Goal: Information Seeking & Learning: Learn about a topic

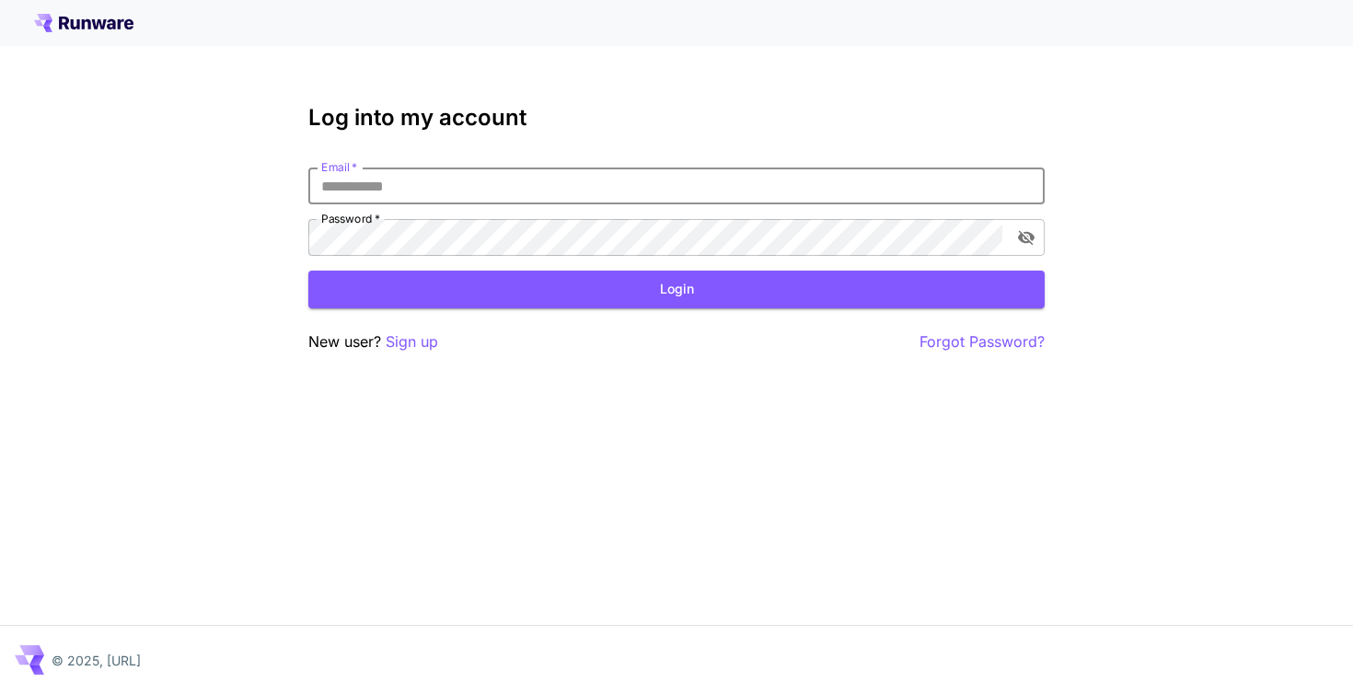
type input "**********"
click at [677, 289] on button "Login" at bounding box center [676, 290] width 737 height 38
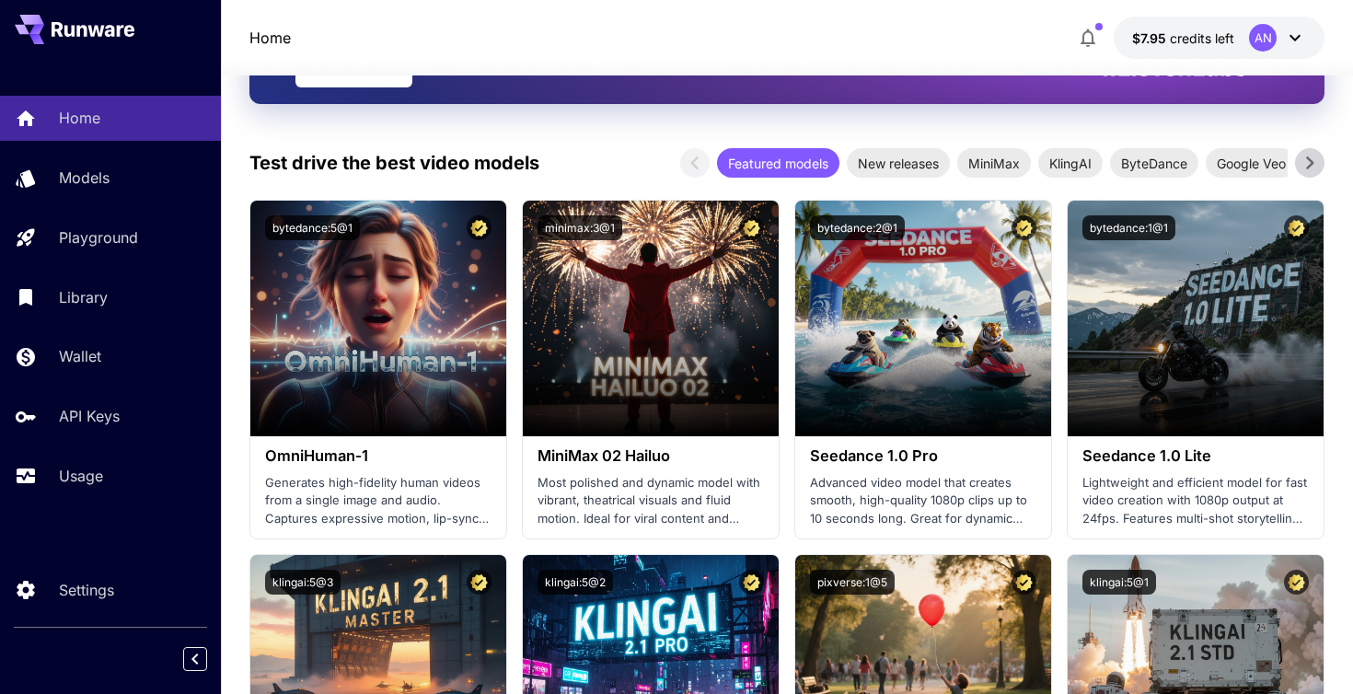
scroll to position [319, 0]
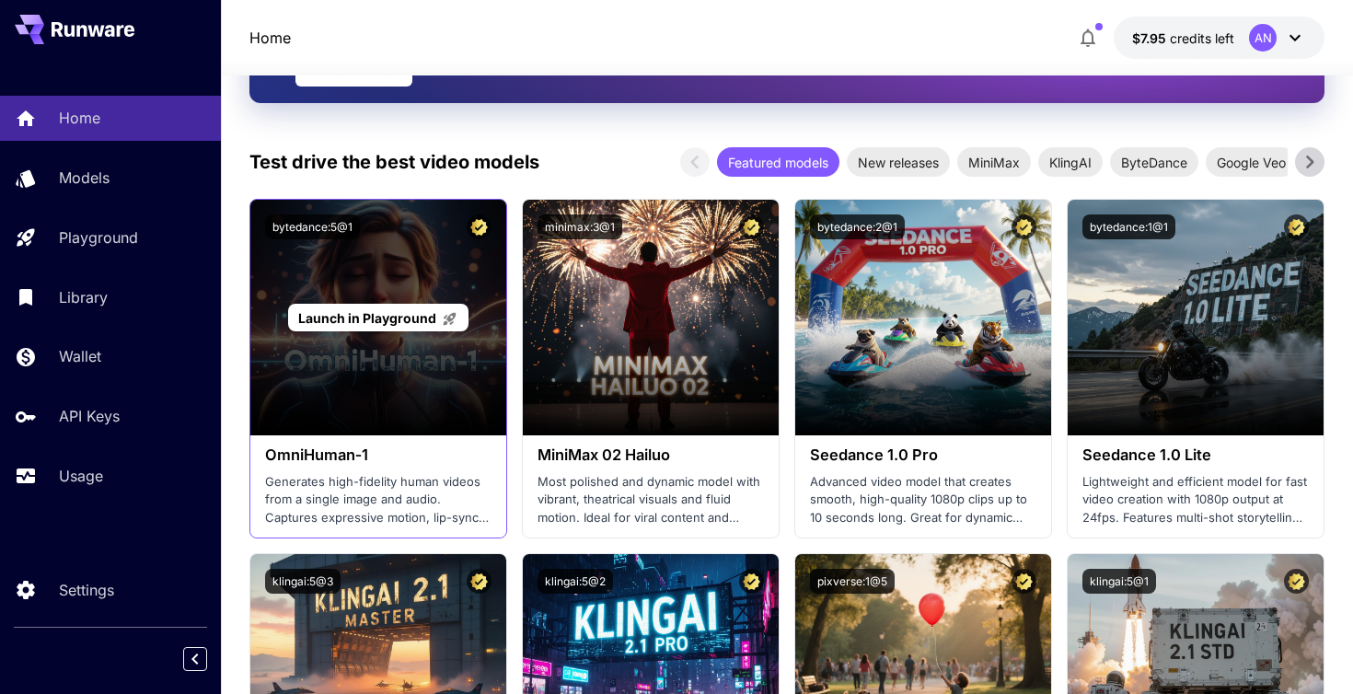
click at [395, 317] on span "Launch in Playground" at bounding box center [367, 318] width 138 height 16
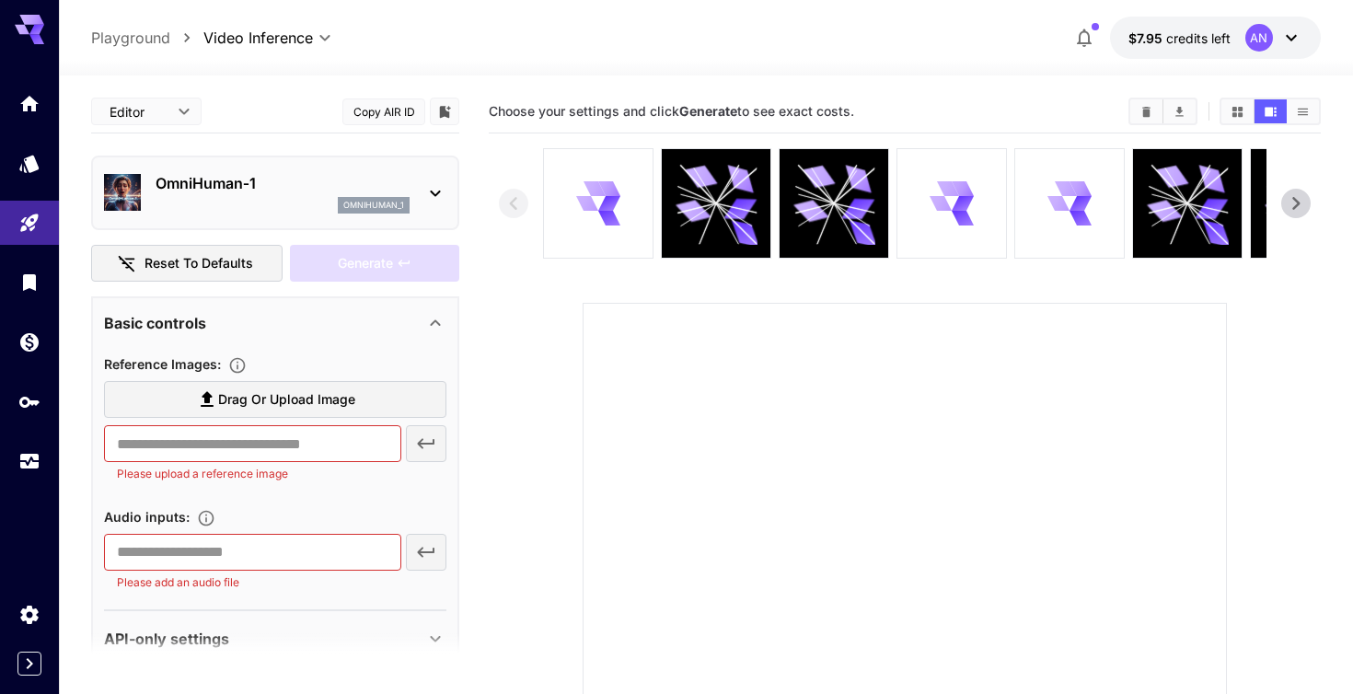
click at [440, 182] on icon at bounding box center [435, 193] width 22 height 22
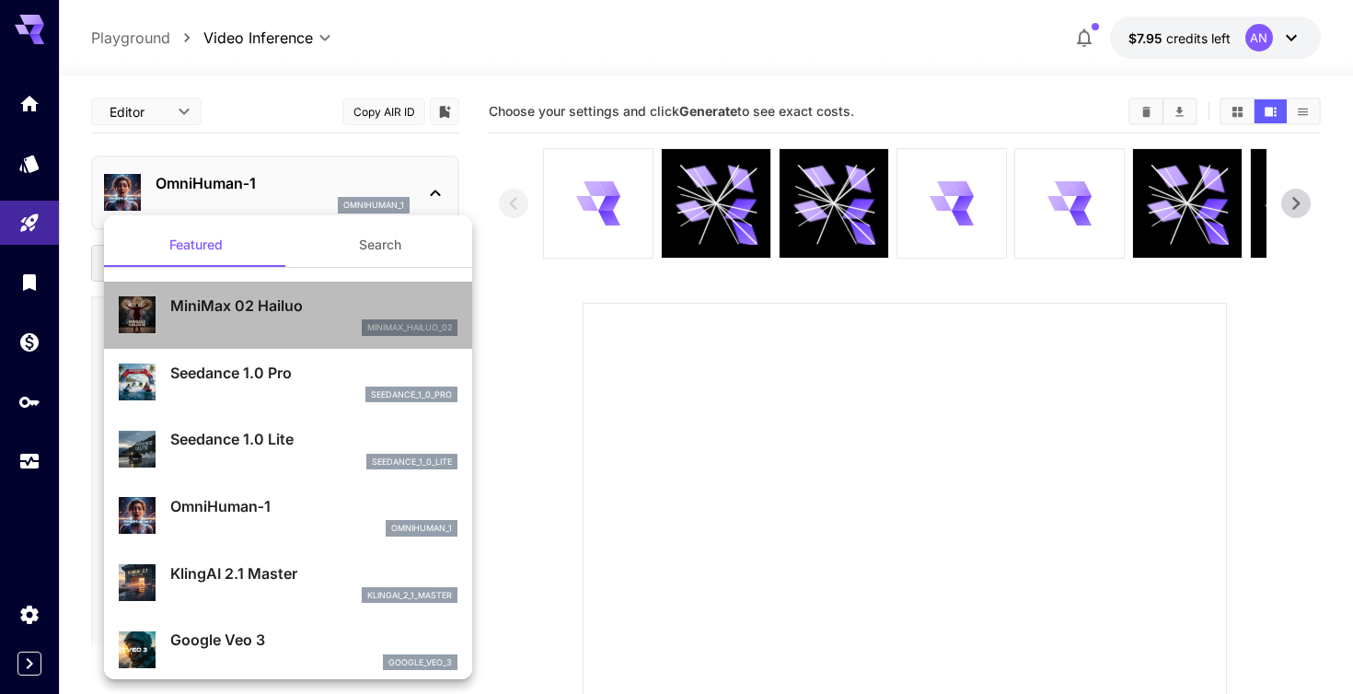
click at [308, 307] on p "MiniMax 02 Hailuo" at bounding box center [313, 306] width 287 height 22
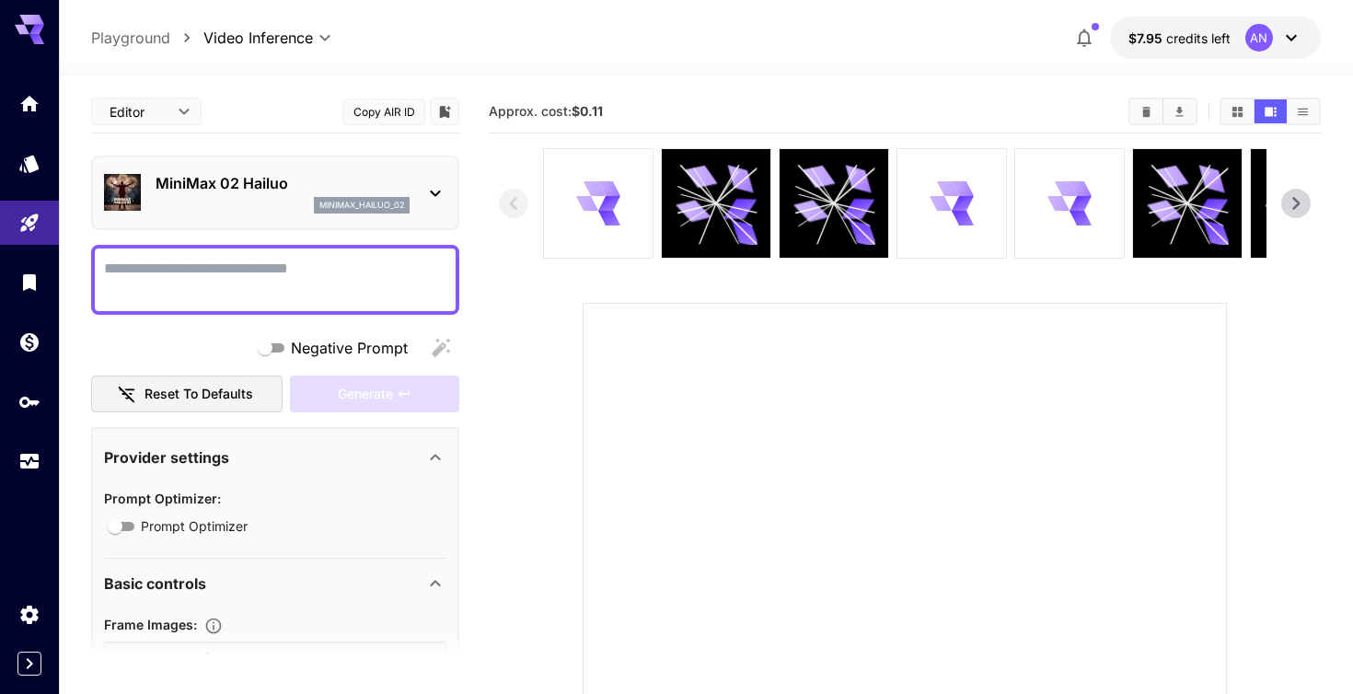
click at [436, 192] on icon at bounding box center [435, 193] width 22 height 22
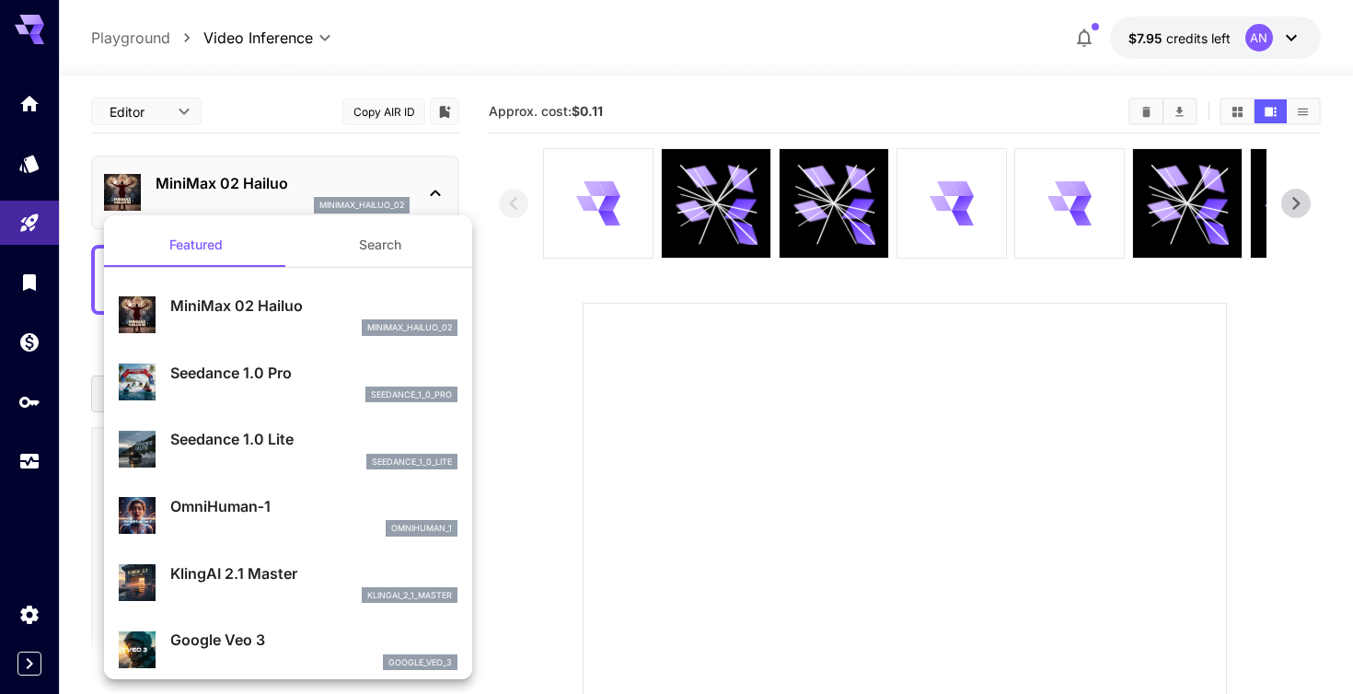
scroll to position [15, 0]
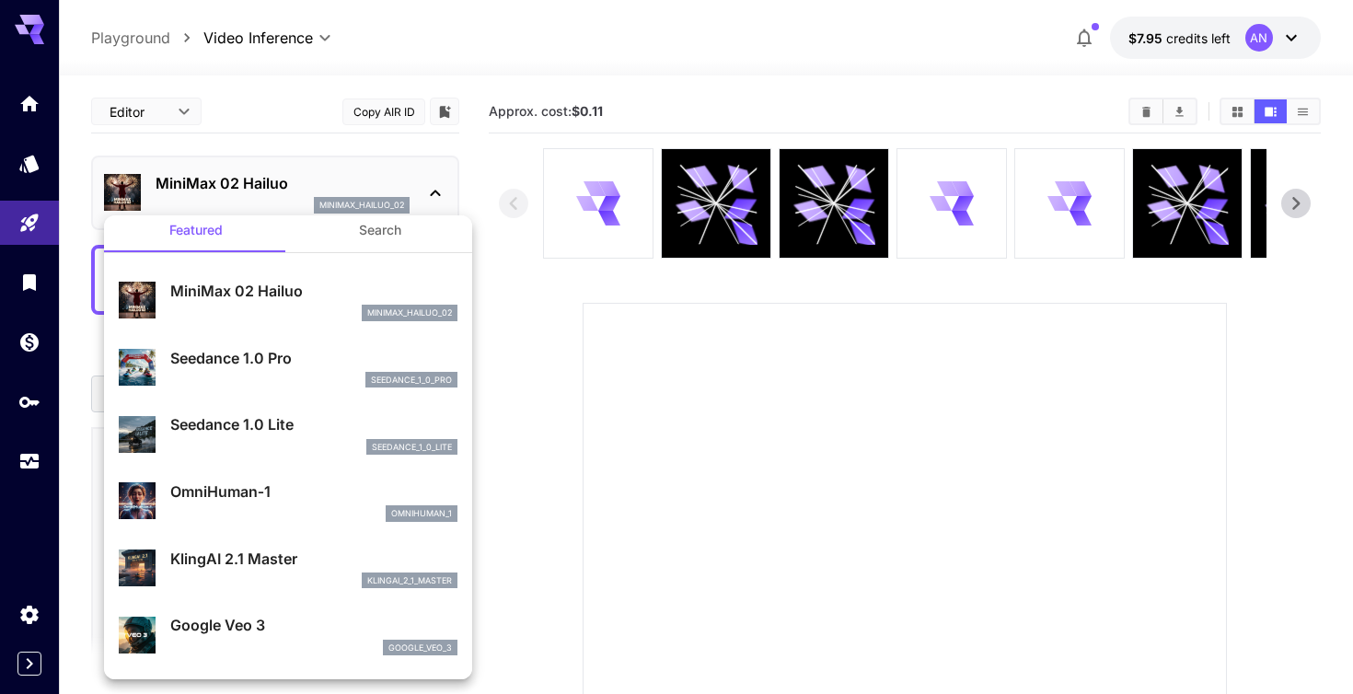
click at [280, 478] on div "OmniHuman‑1 omnihuman_1" at bounding box center [288, 501] width 339 height 56
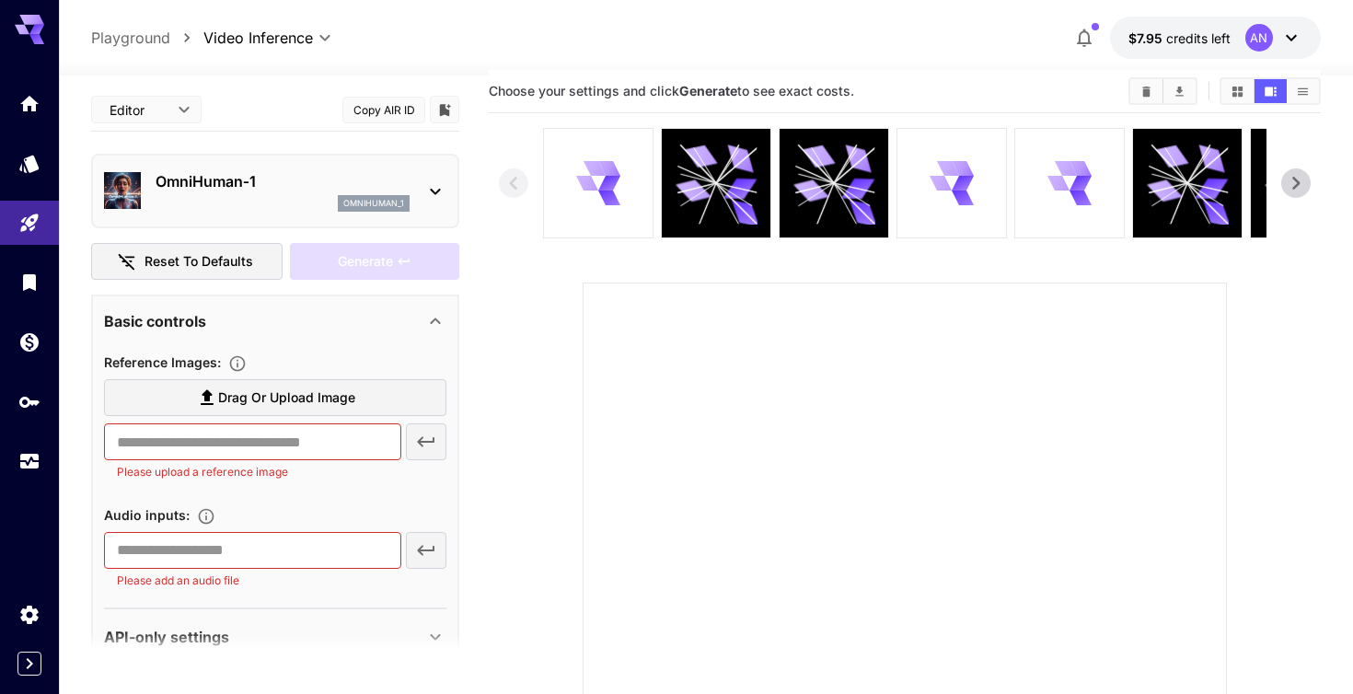
scroll to position [18, 0]
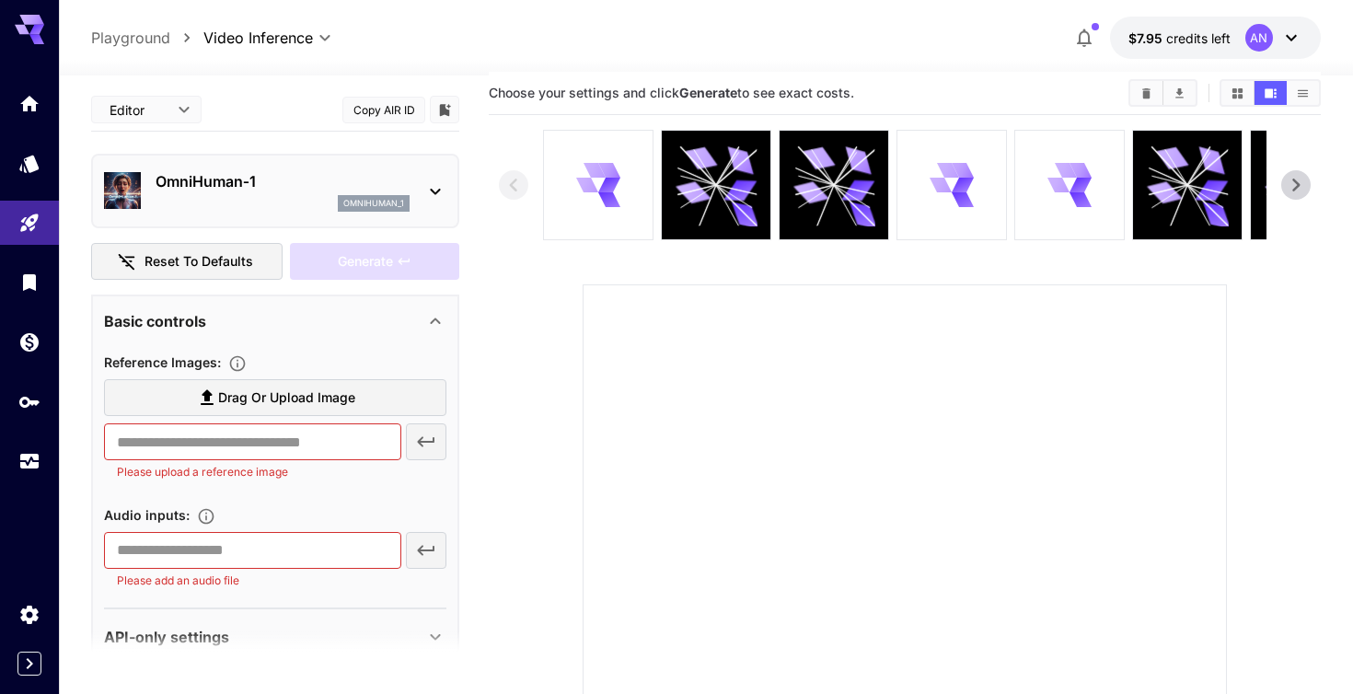
click at [430, 191] on icon at bounding box center [435, 191] width 22 height 22
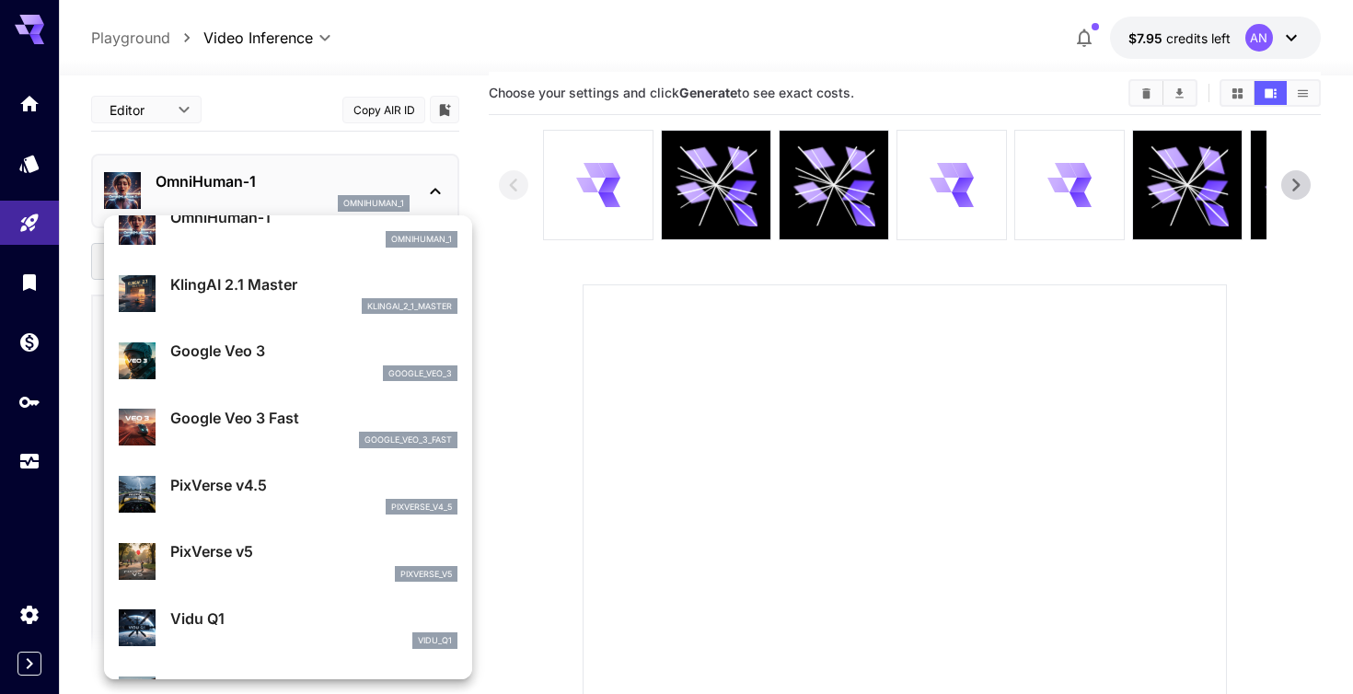
scroll to position [295, 0]
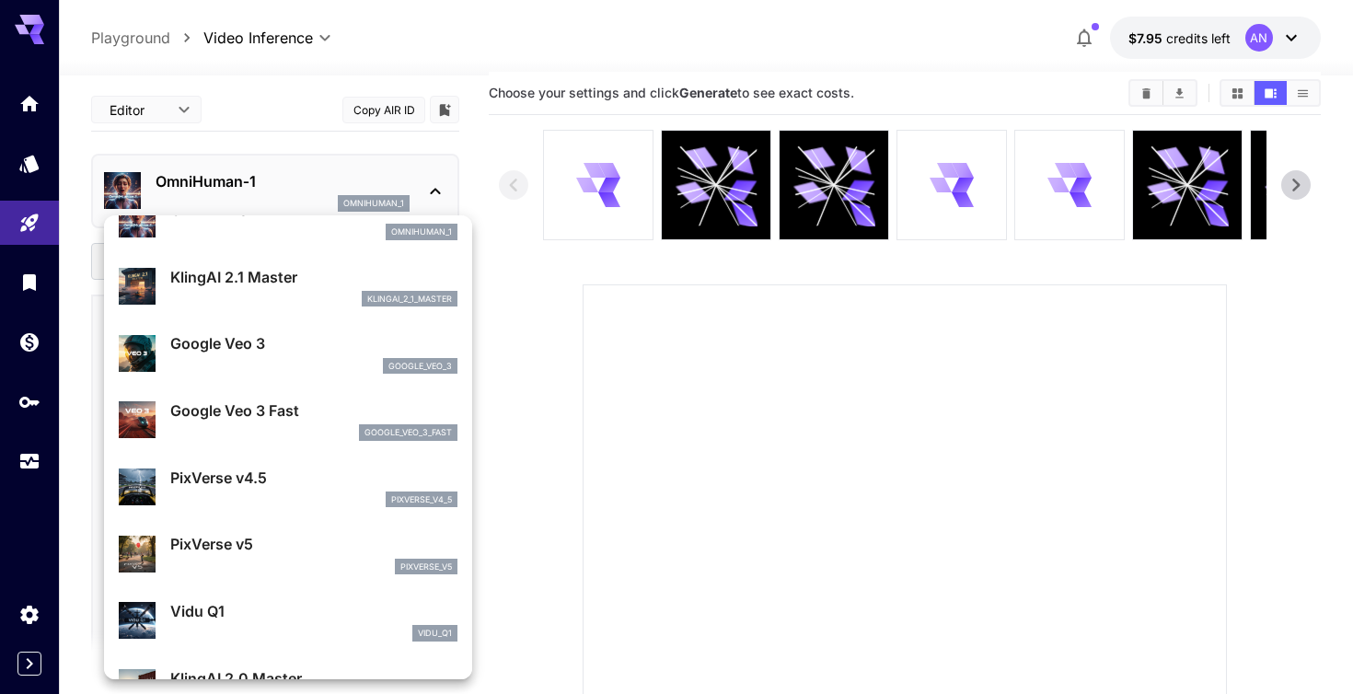
click at [317, 336] on p "Google Veo 3" at bounding box center [313, 343] width 287 height 22
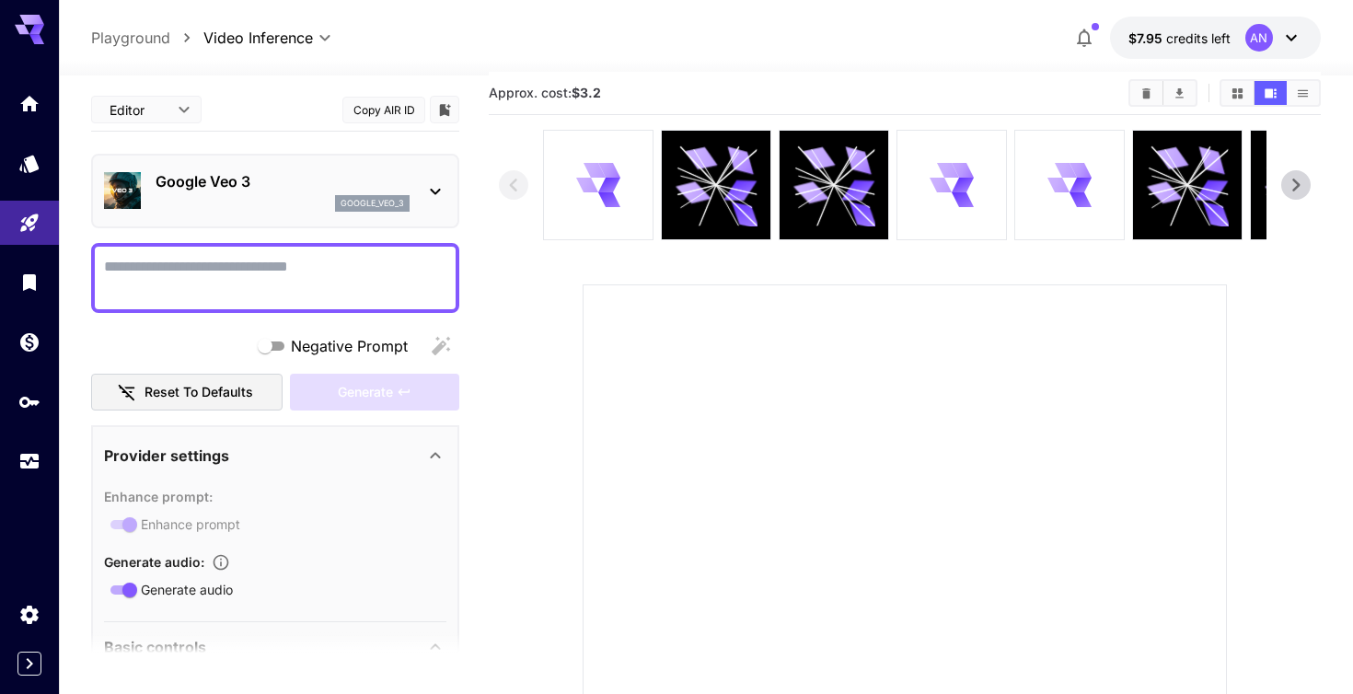
click at [425, 180] on icon at bounding box center [435, 191] width 22 height 22
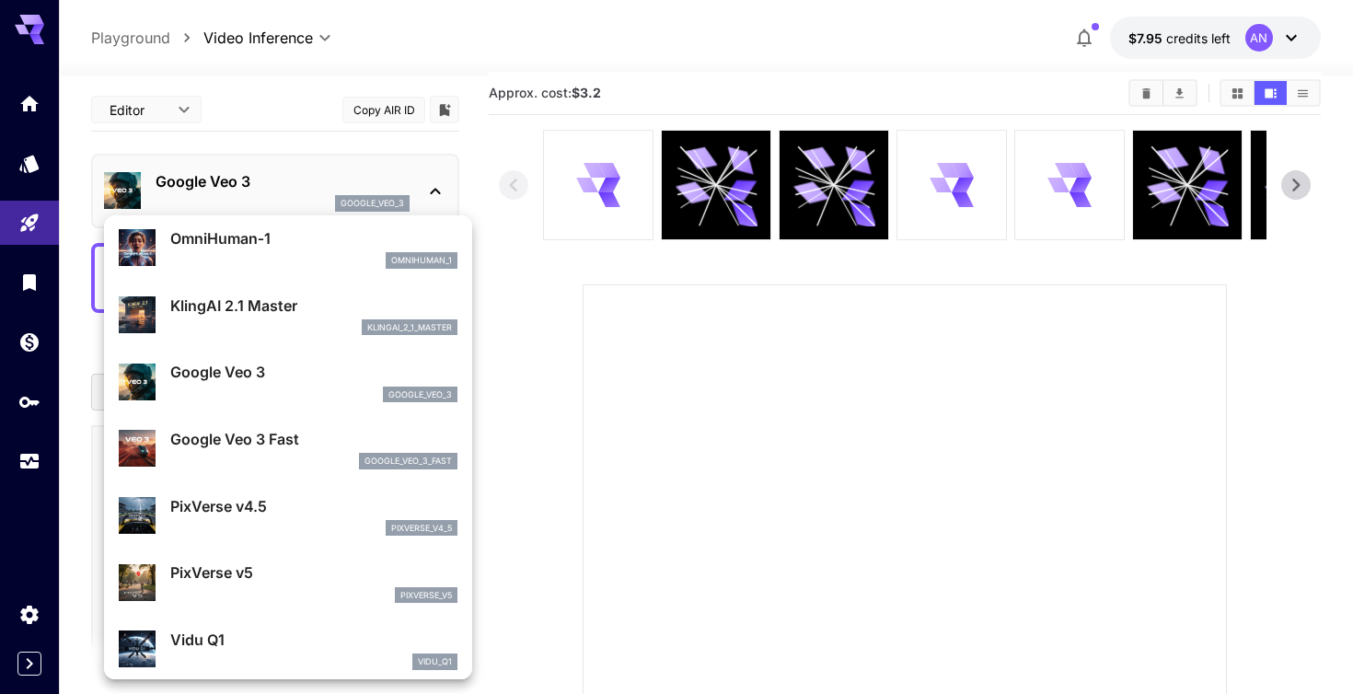
scroll to position [272, 0]
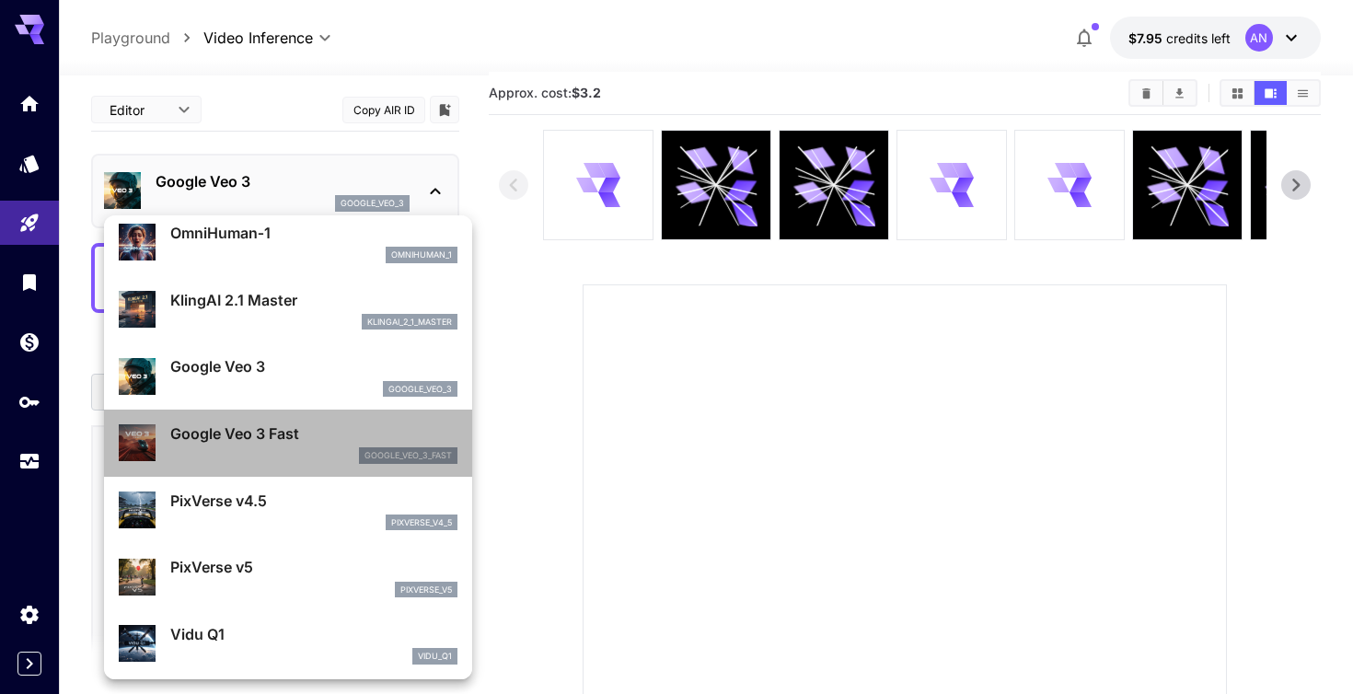
click at [307, 438] on p "Google Veo 3 Fast" at bounding box center [313, 434] width 287 height 22
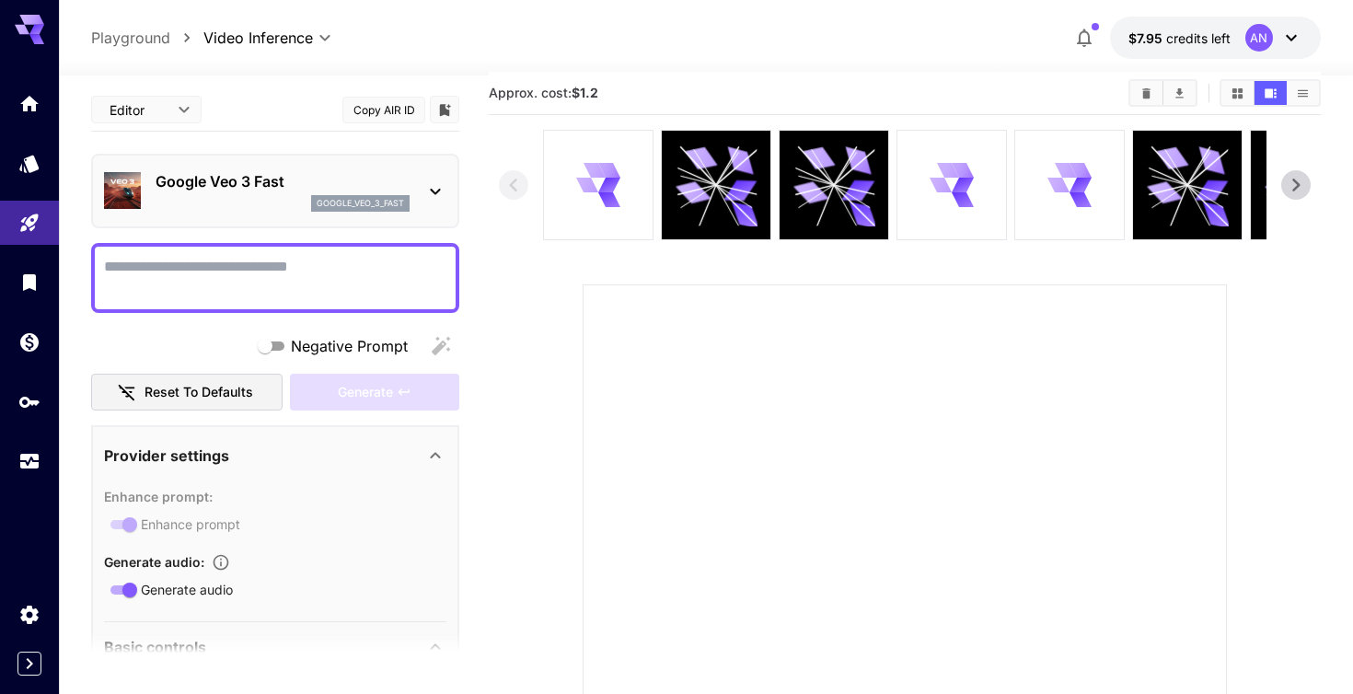
click at [431, 214] on div "Google Veo 3 Fast google_veo_3_fast" at bounding box center [275, 191] width 342 height 56
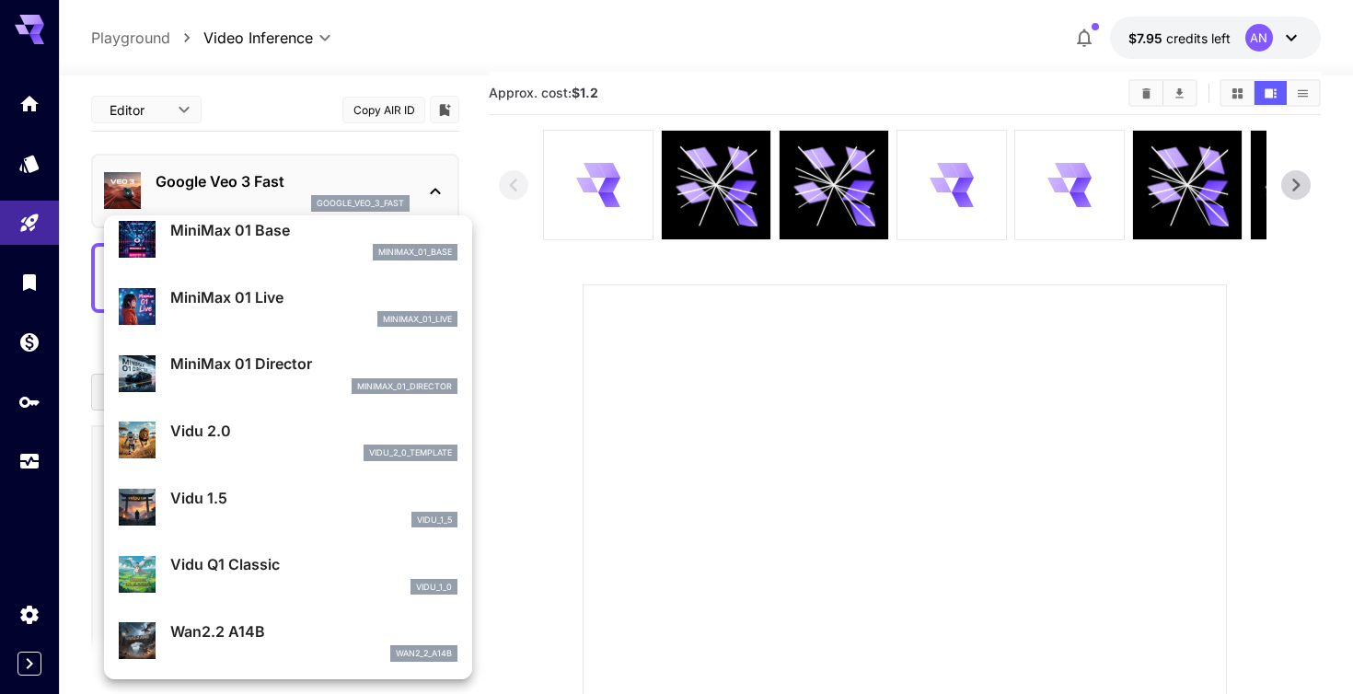
scroll to position [1467, 0]
click at [275, 633] on p "Wan2.2 A14B" at bounding box center [313, 632] width 287 height 22
type input "**********"
type input "***"
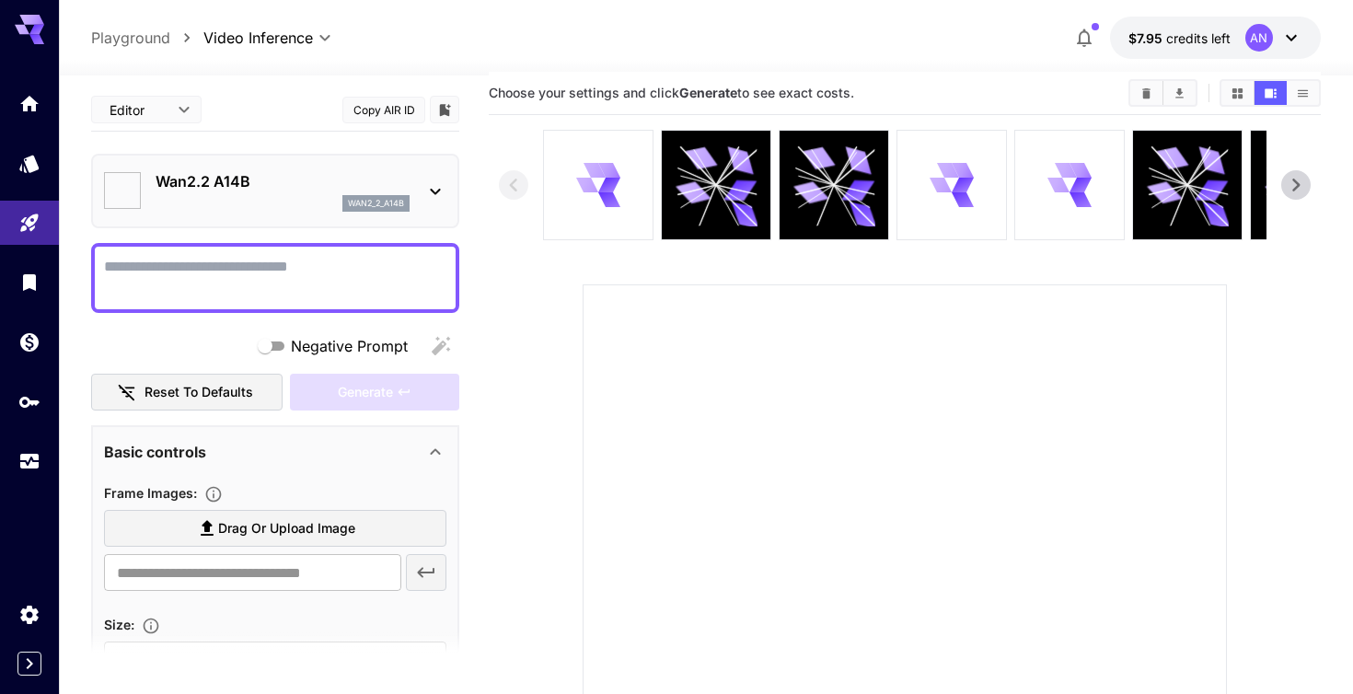
type input "*"
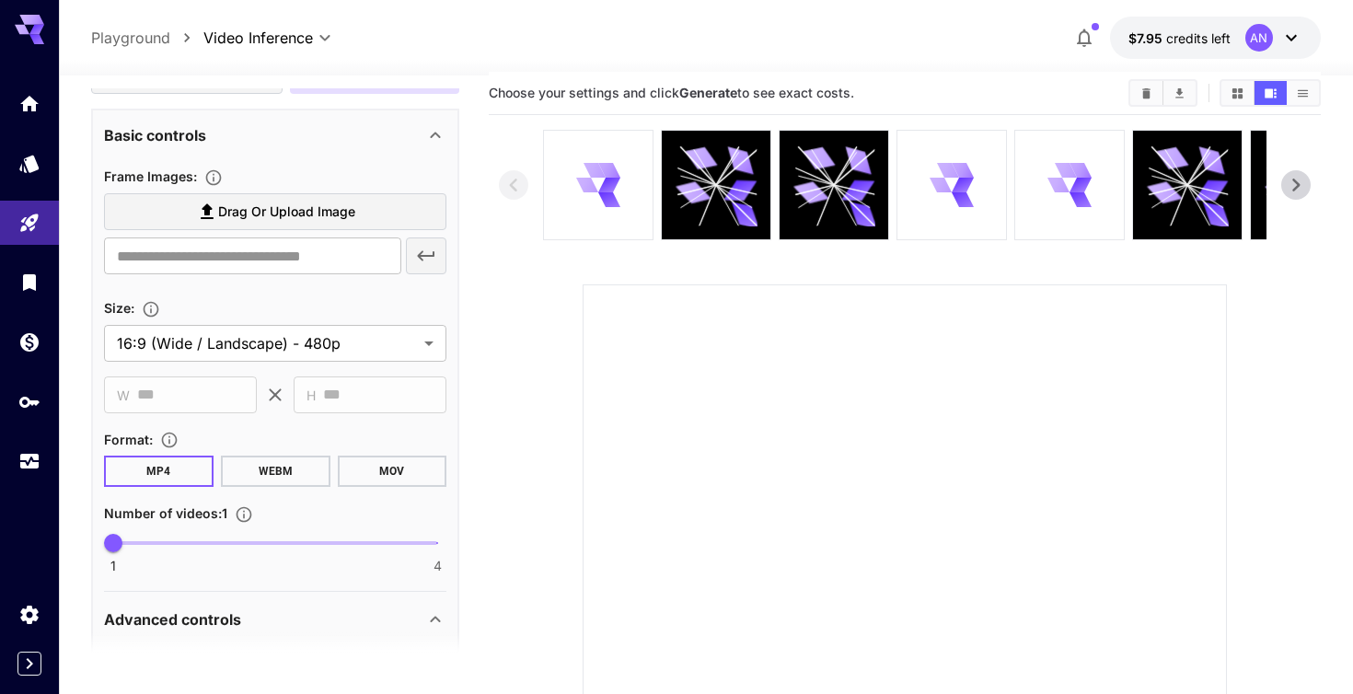
scroll to position [323, 0]
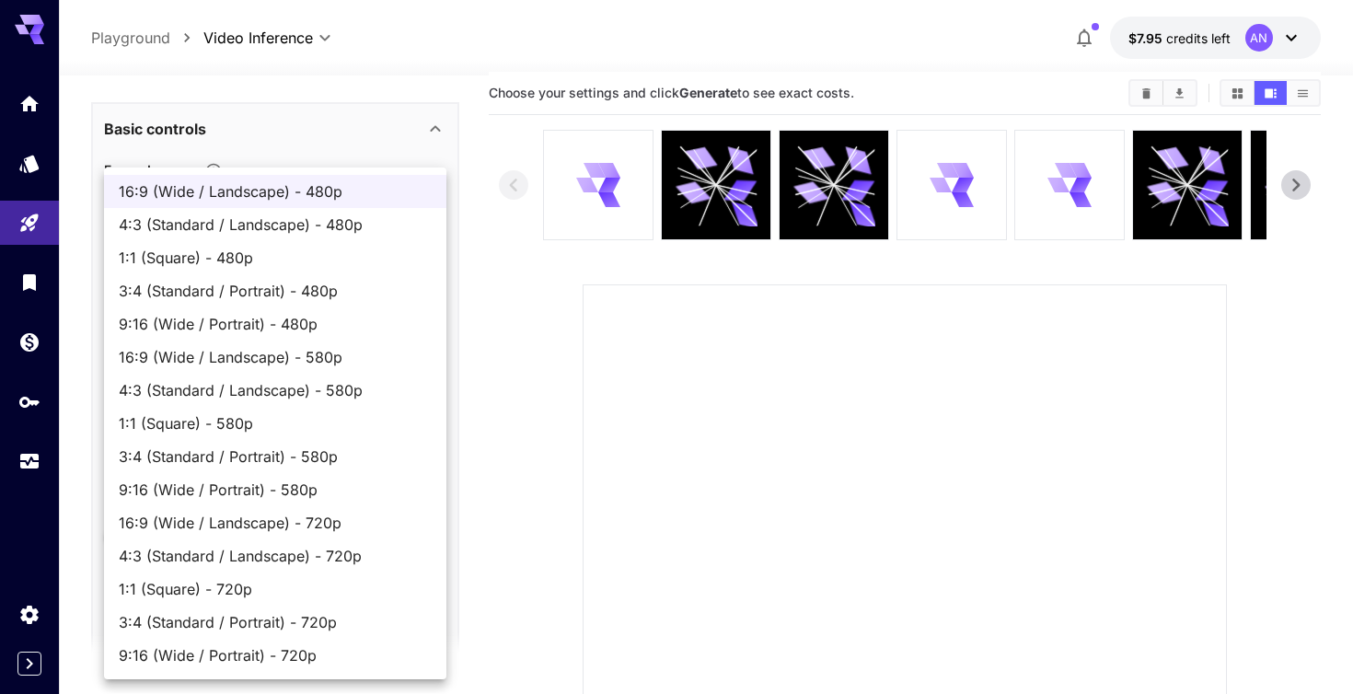
click at [295, 332] on body "**********" at bounding box center [676, 483] width 1353 height 1003
click at [331, 494] on span "9:16 (Wide / Portrait) - 580p" at bounding box center [275, 490] width 313 height 22
type input "**********"
type input "***"
type input "****"
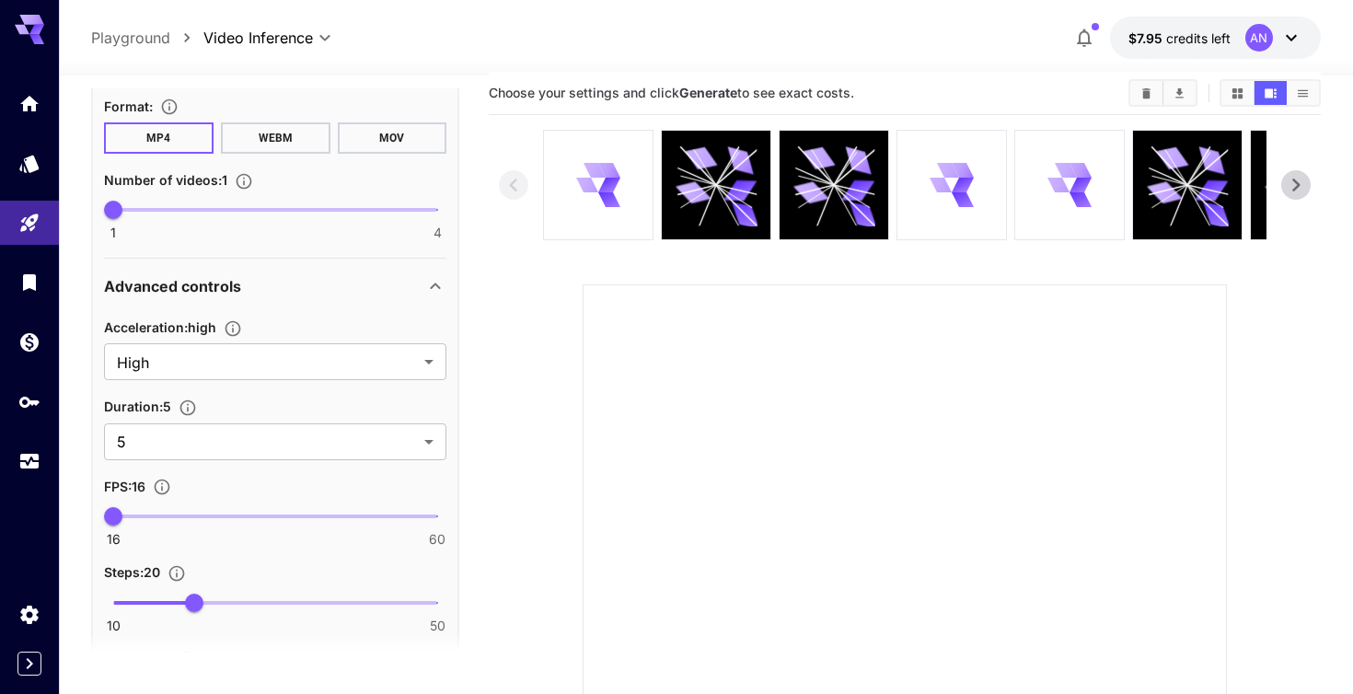
scroll to position [654, 0]
click at [287, 354] on body "**********" at bounding box center [676, 483] width 1353 height 1003
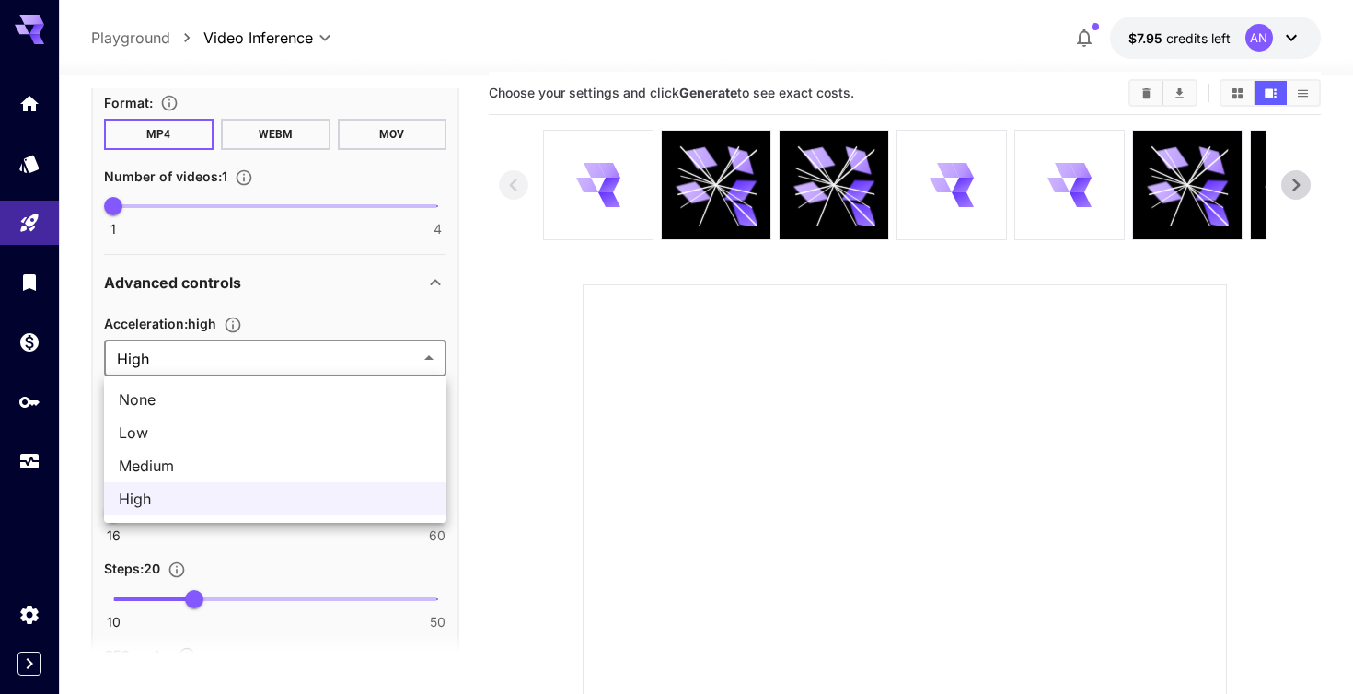
click at [263, 316] on div at bounding box center [676, 347] width 1353 height 694
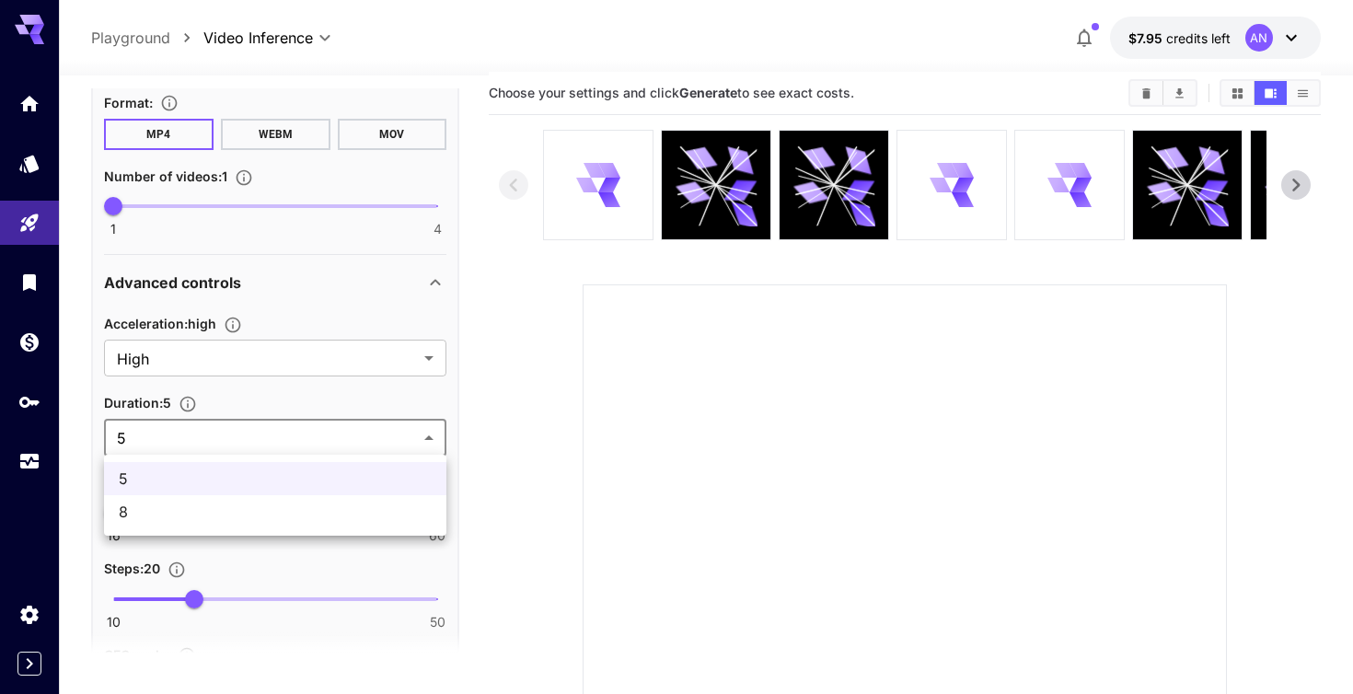
click at [269, 438] on body "**********" at bounding box center [676, 483] width 1353 height 1003
click at [279, 400] on div at bounding box center [676, 347] width 1353 height 694
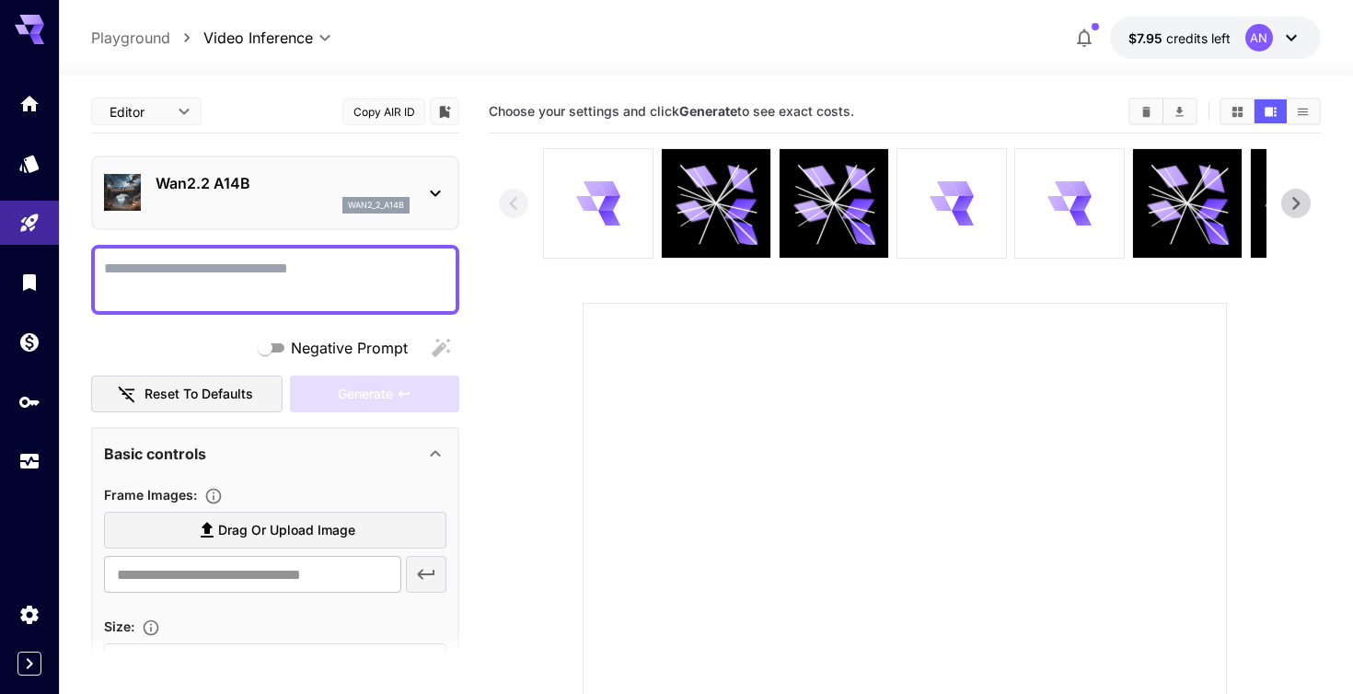
scroll to position [0, 0]
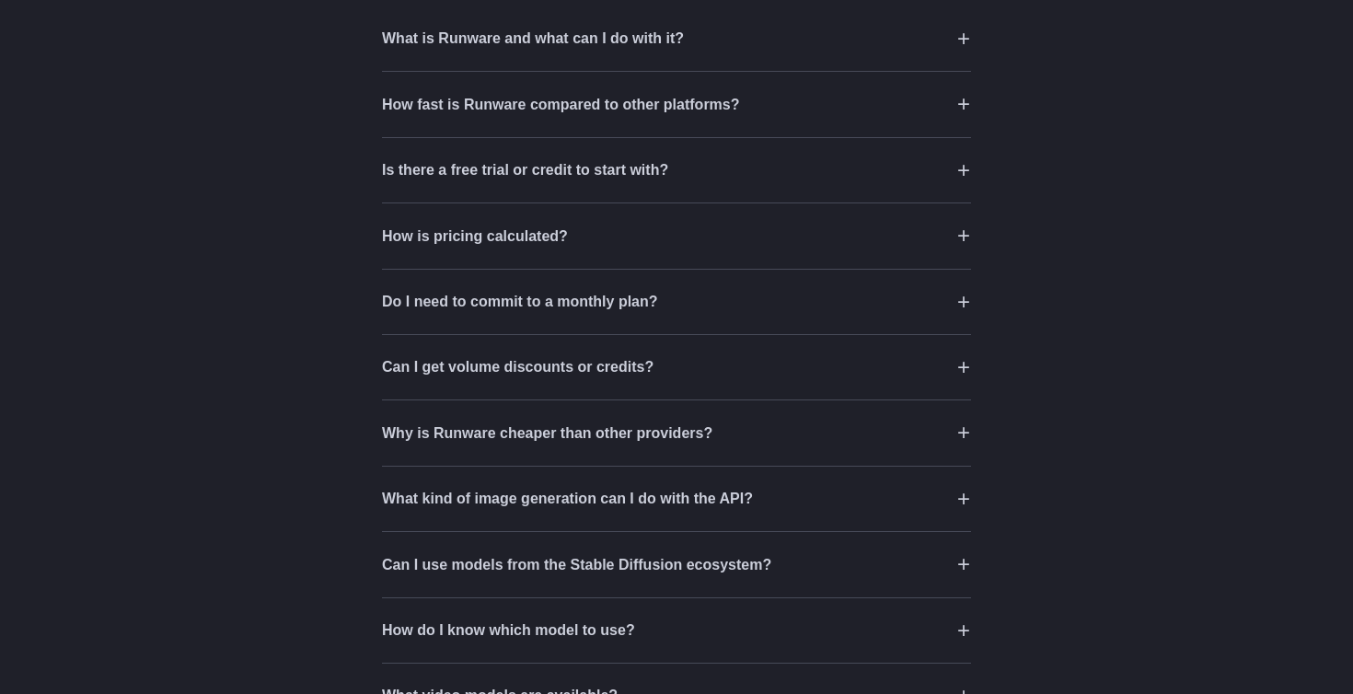
scroll to position [2558, 0]
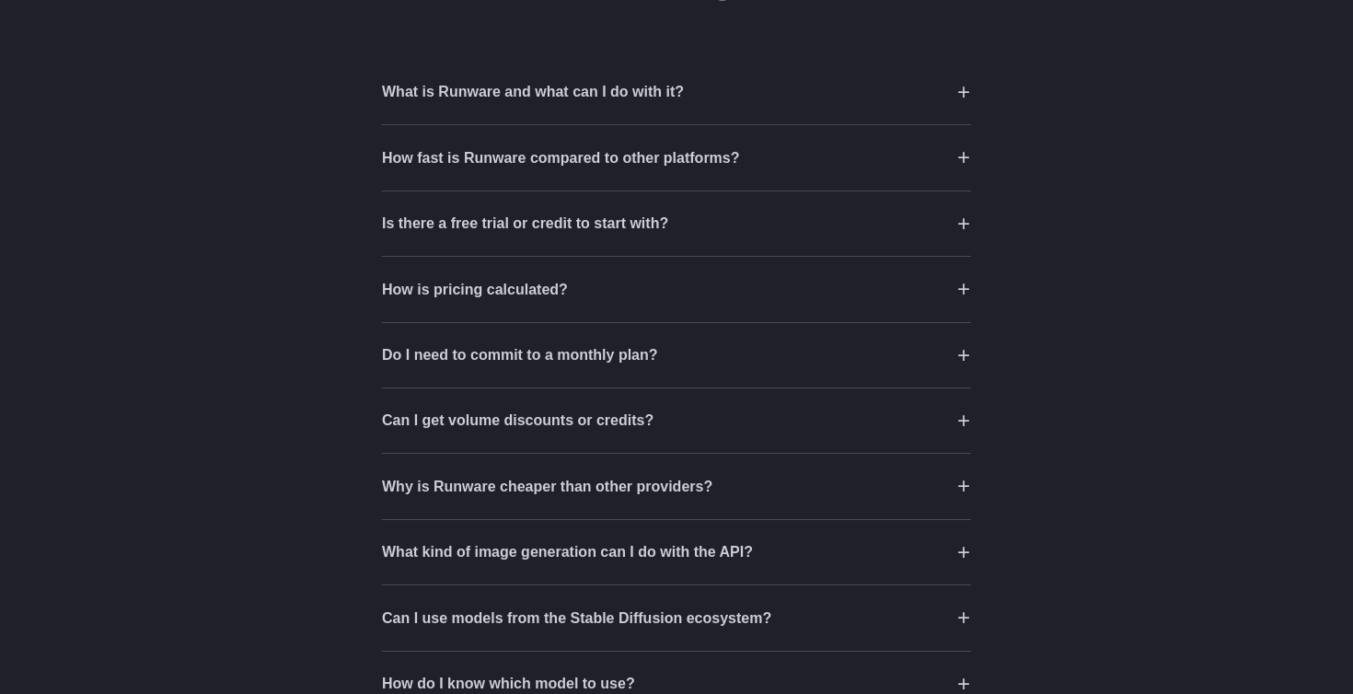
click at [447, 104] on h3 "What is Runware and what can I do with it?" at bounding box center [533, 92] width 302 height 24
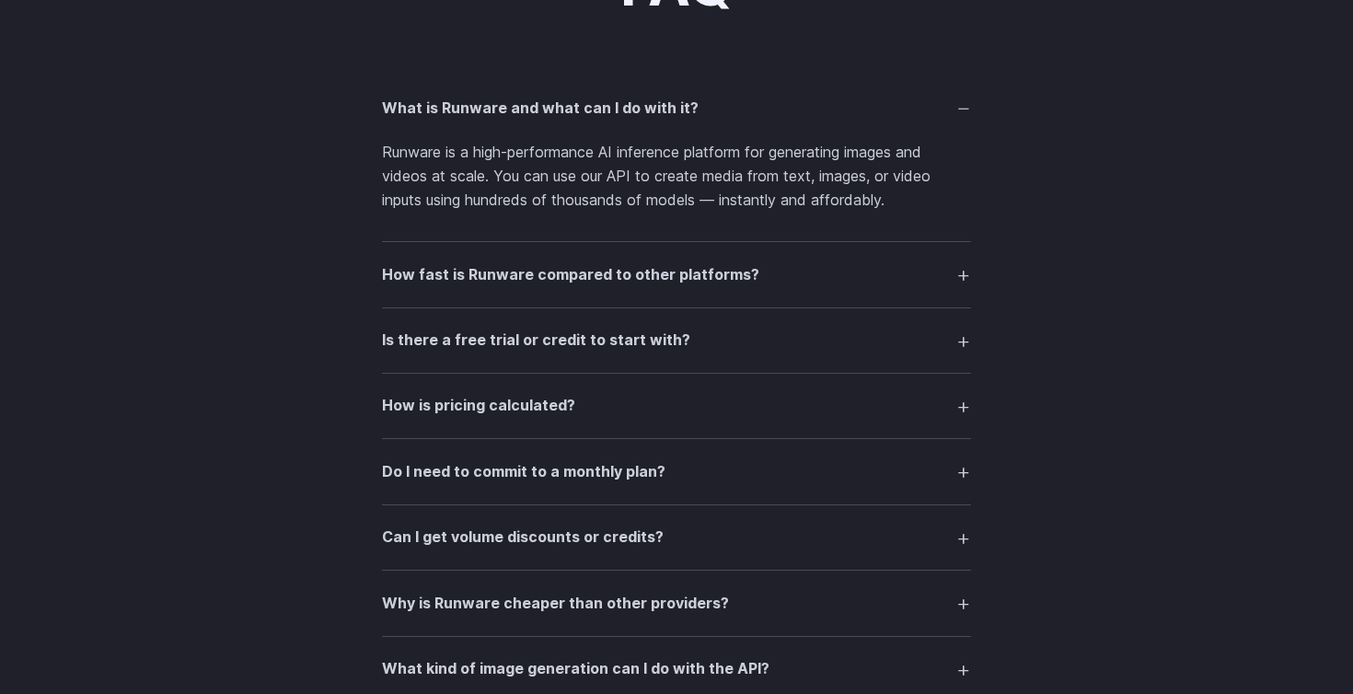
scroll to position [2574, 0]
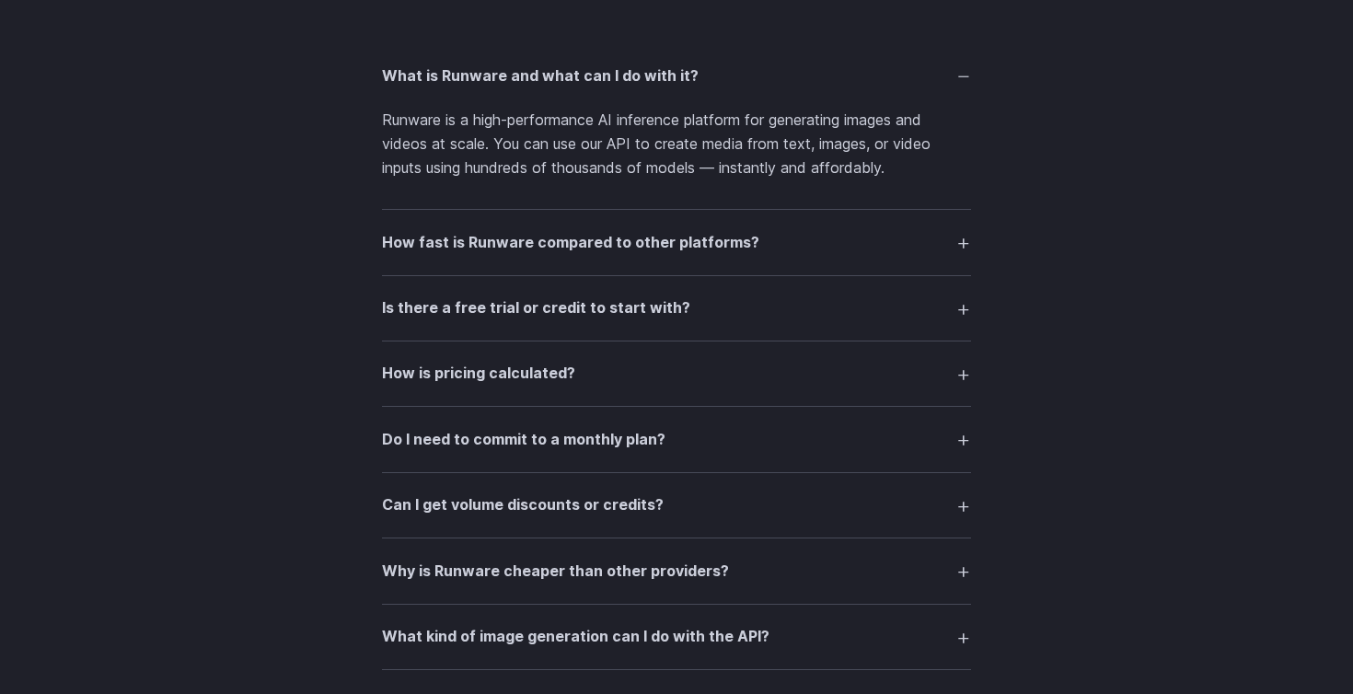
click at [389, 315] on h3 "Is there a free trial or credit to start with?" at bounding box center [536, 308] width 308 height 24
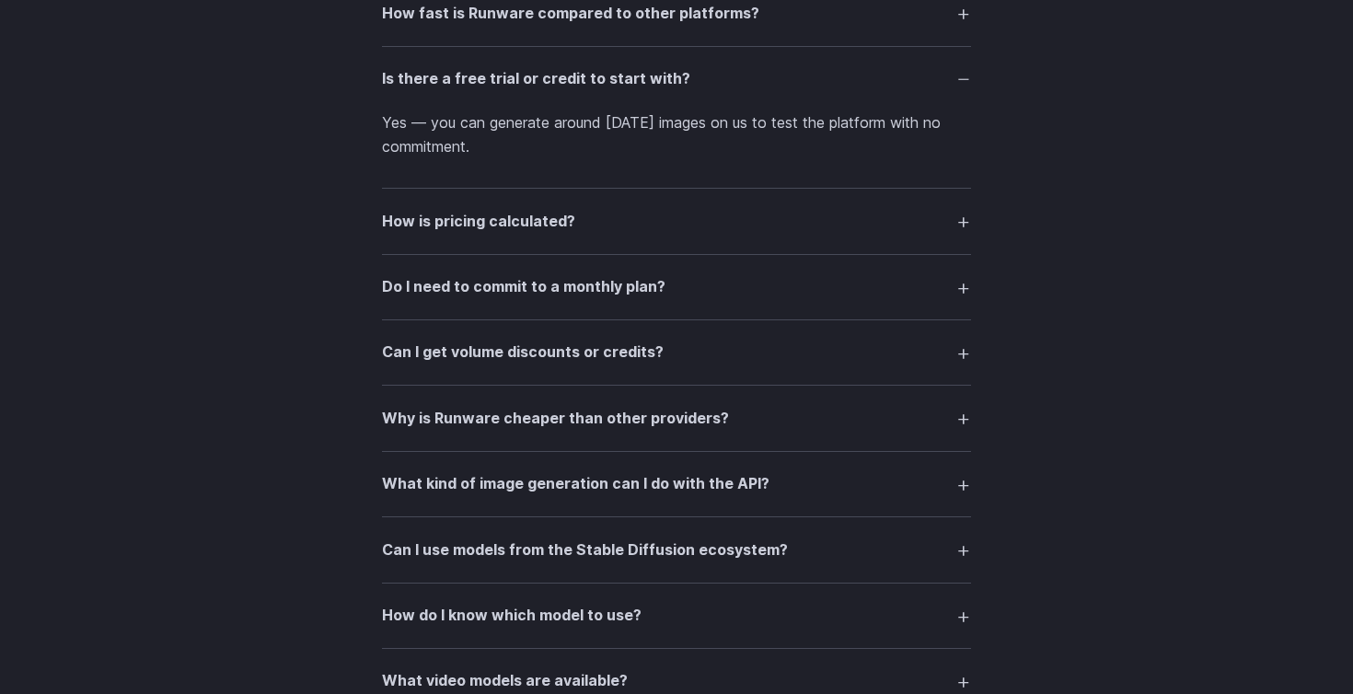
scroll to position [2809, 0]
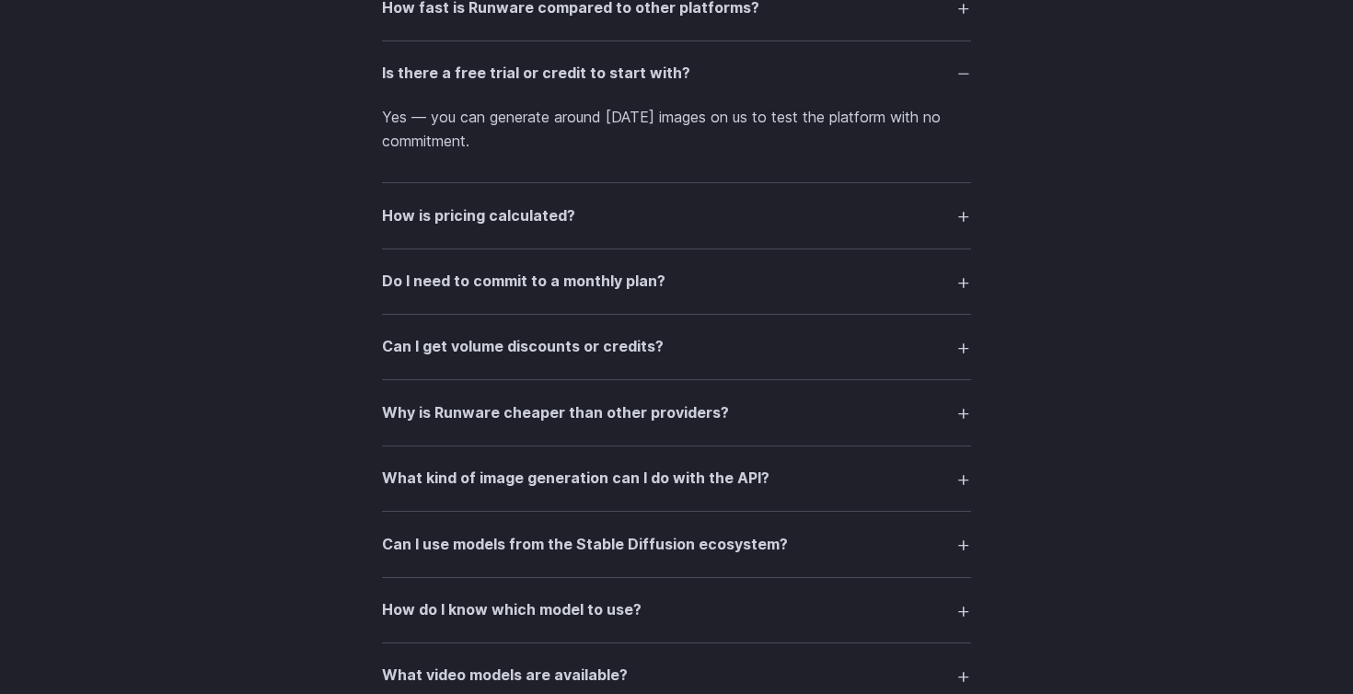
click at [416, 299] on summary "Do I need to commit to a monthly plan?" at bounding box center [676, 281] width 589 height 35
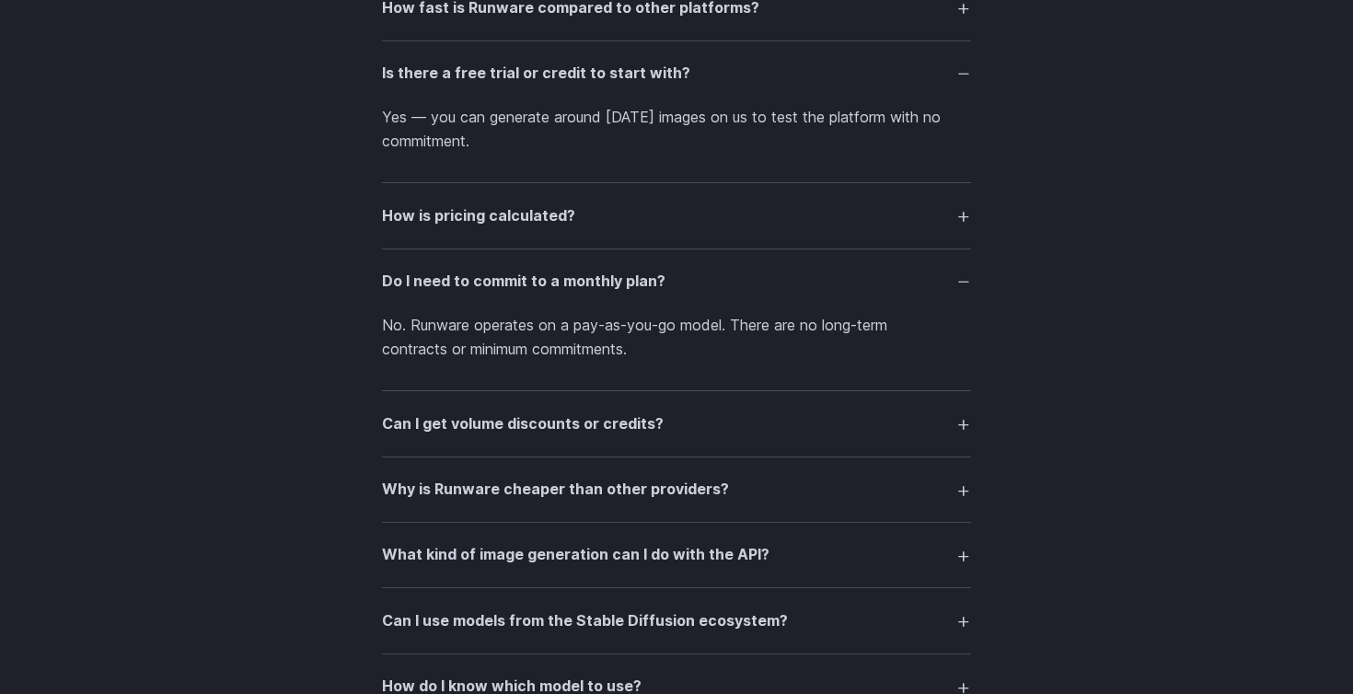
click at [442, 206] on h3 "How is pricing calculated?" at bounding box center [478, 216] width 193 height 24
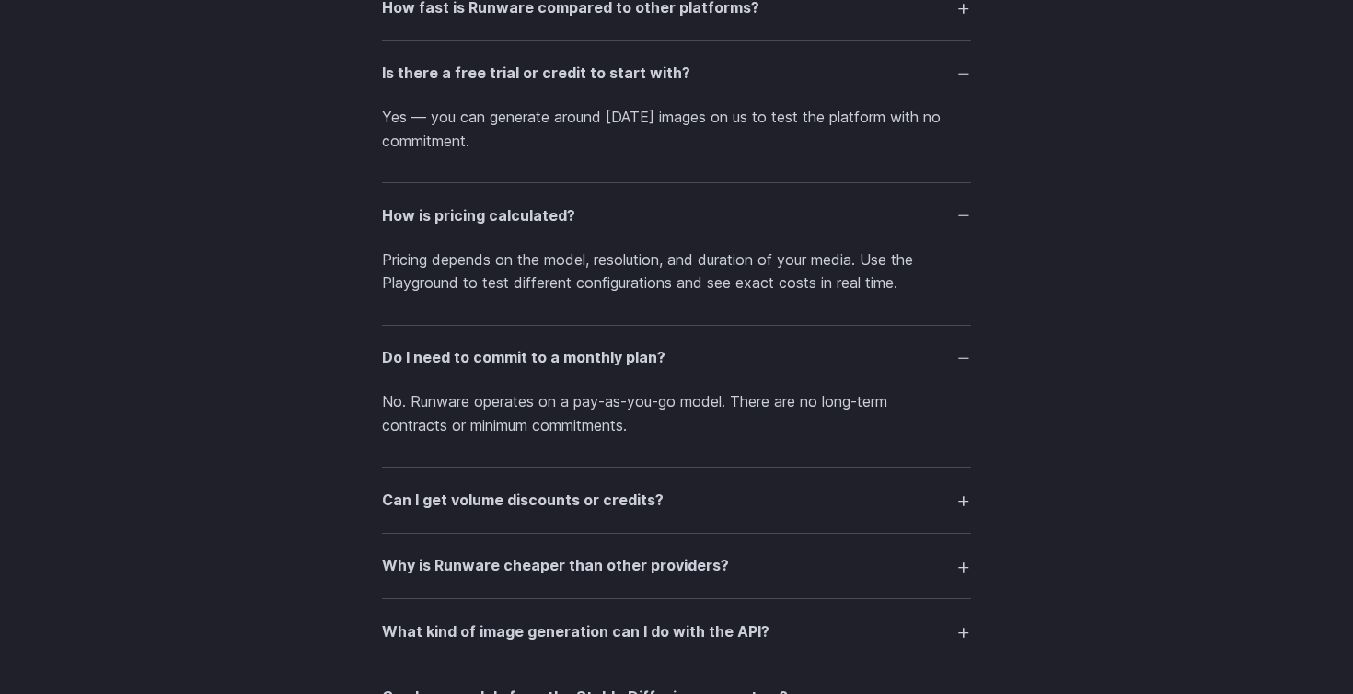
click at [438, 215] on h3 "How is pricing calculated?" at bounding box center [478, 216] width 193 height 24
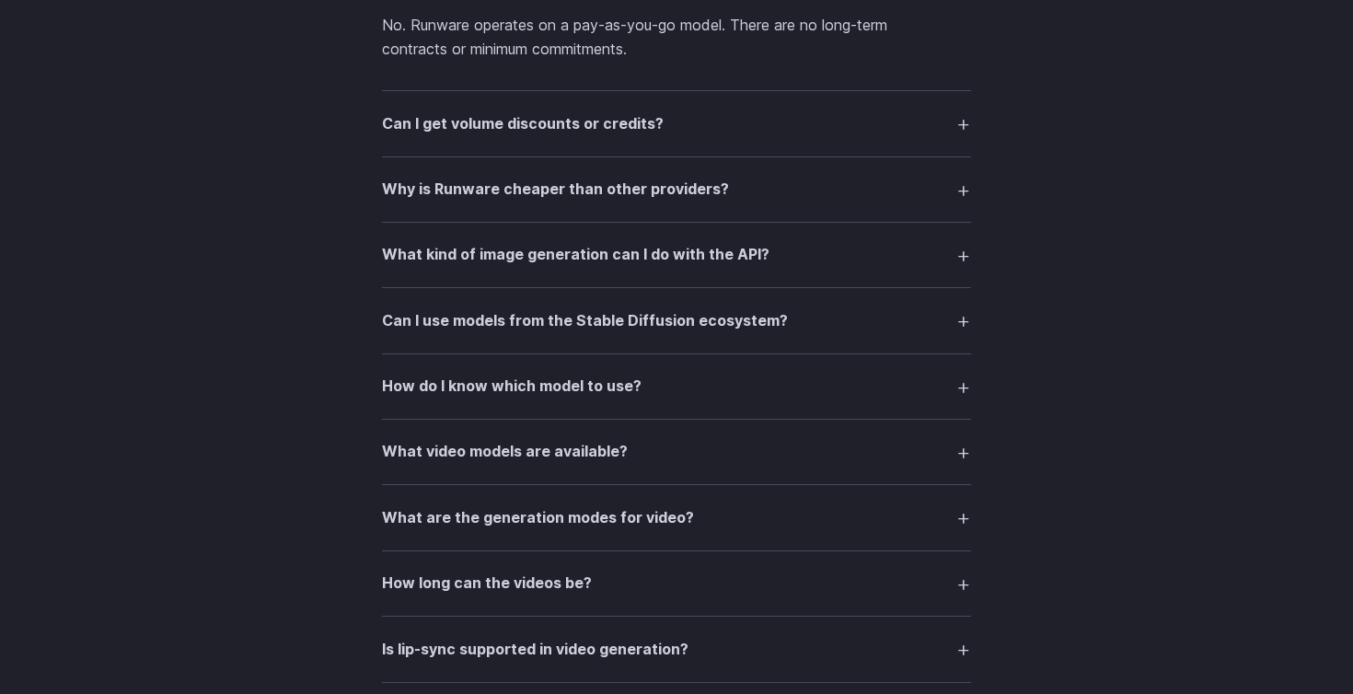
scroll to position [3054, 0]
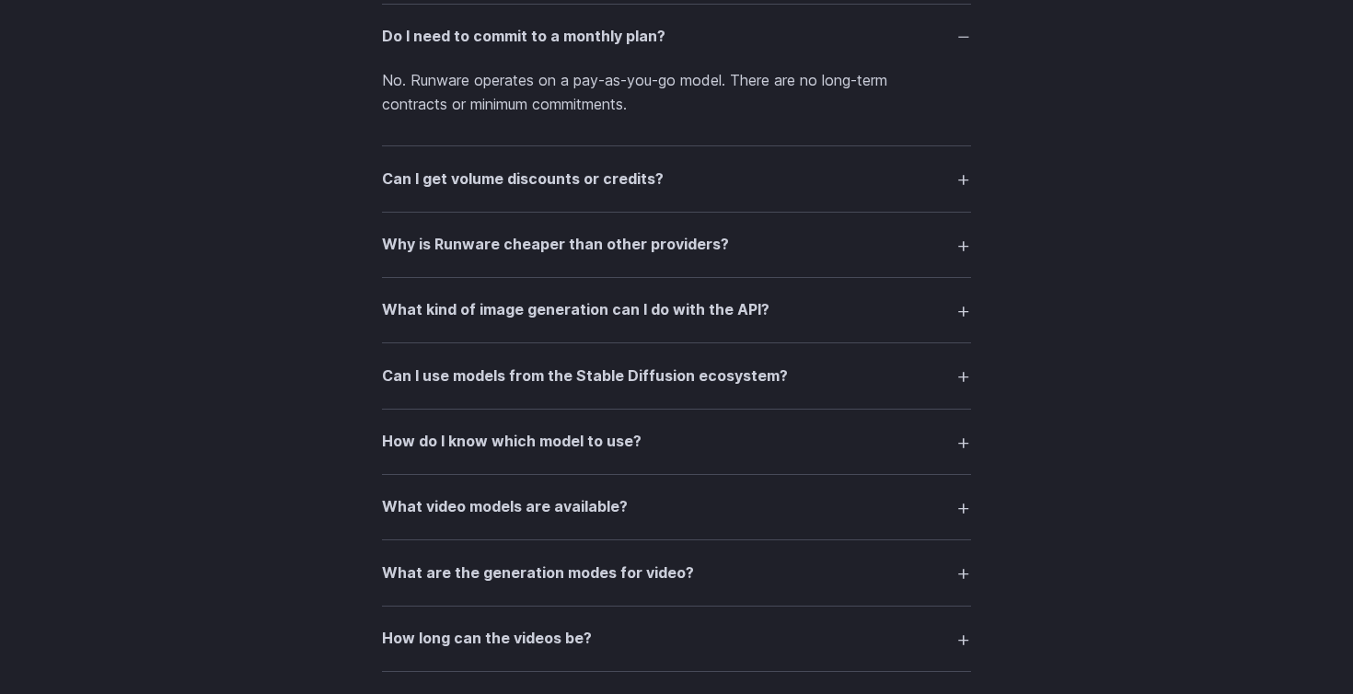
click at [428, 437] on h3 "How do I know which model to use?" at bounding box center [512, 442] width 260 height 24
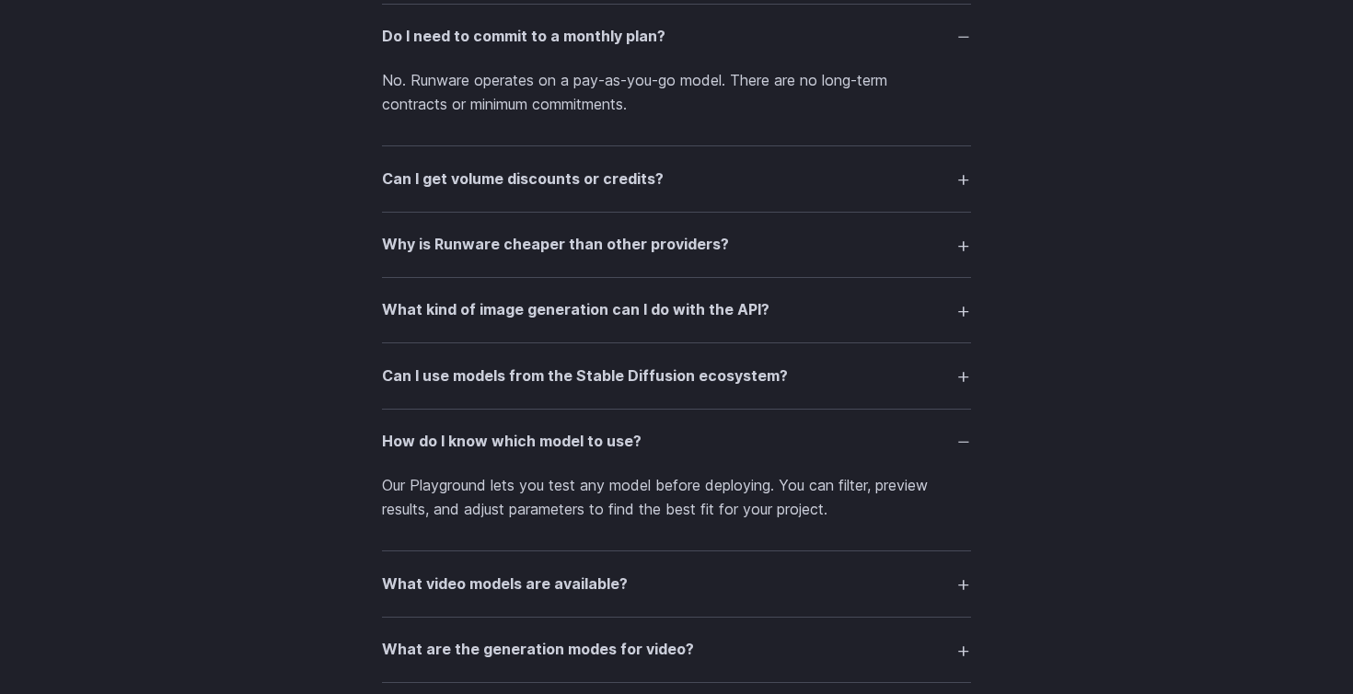
click at [428, 437] on h3 "How do I know which model to use?" at bounding box center [512, 442] width 260 height 24
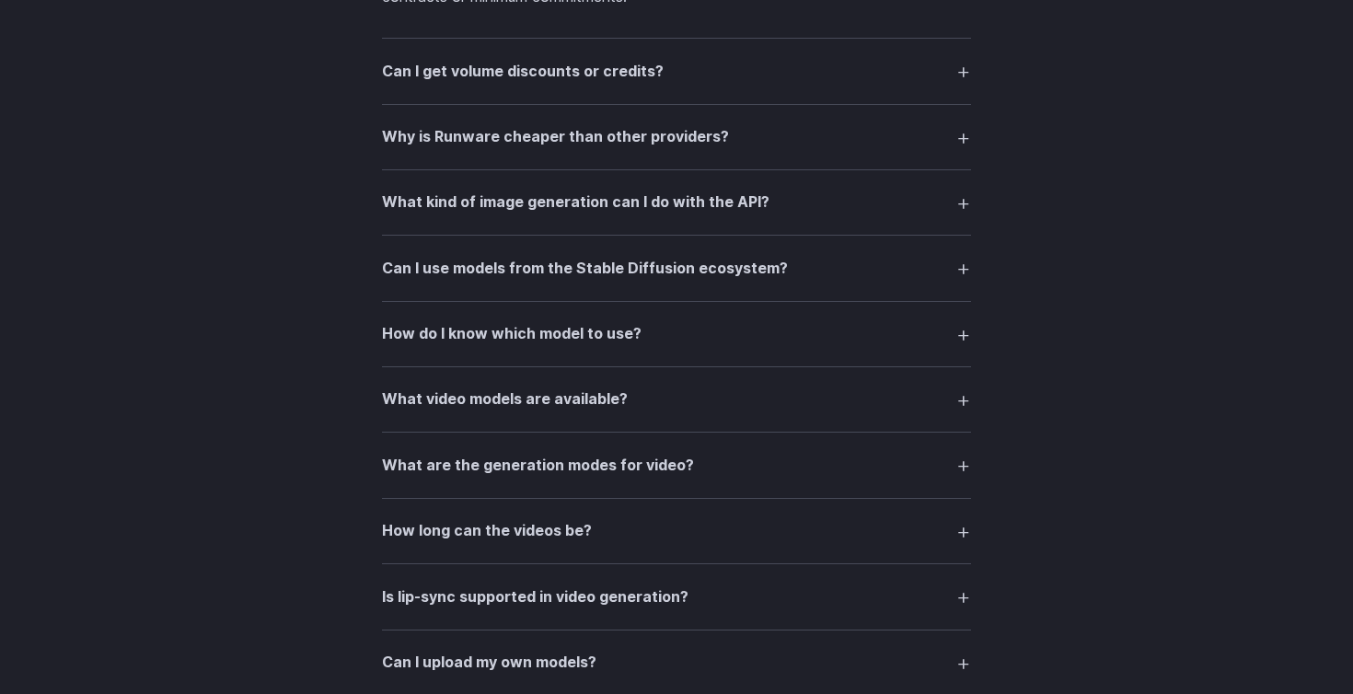
scroll to position [3176, 0]
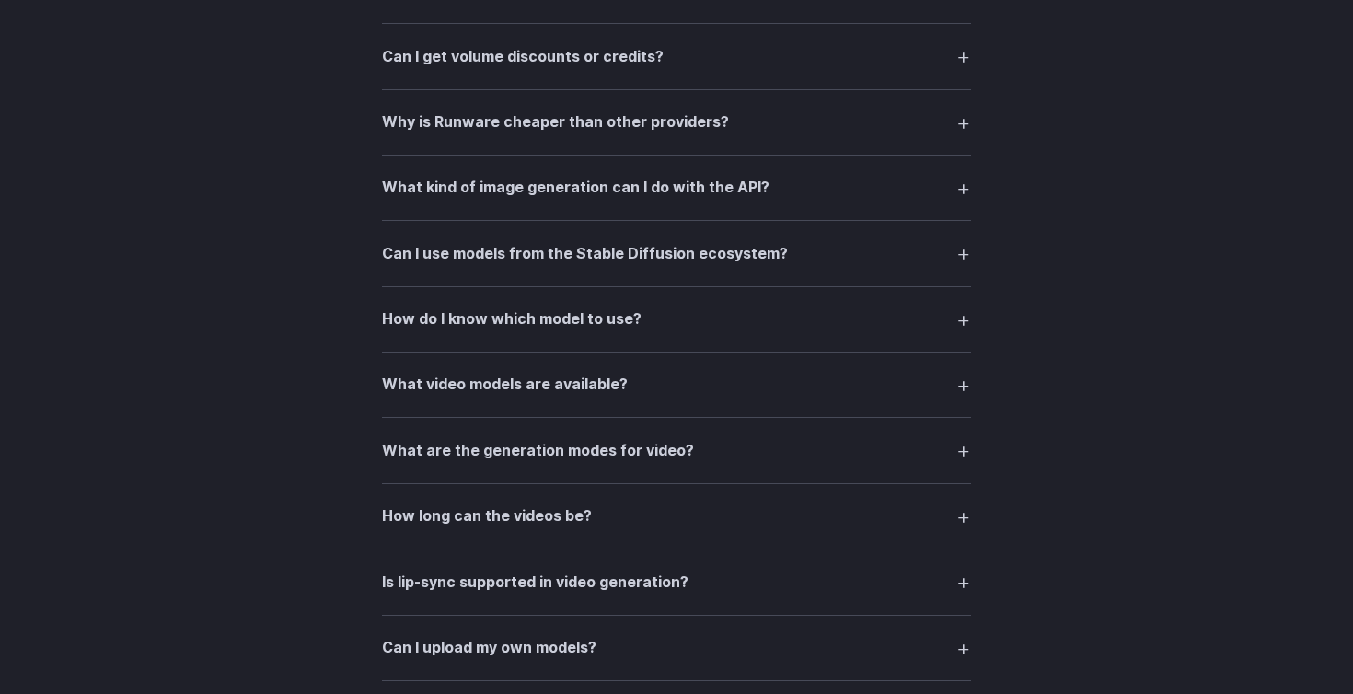
click at [416, 384] on h3 "What video models are available?" at bounding box center [505, 385] width 246 height 24
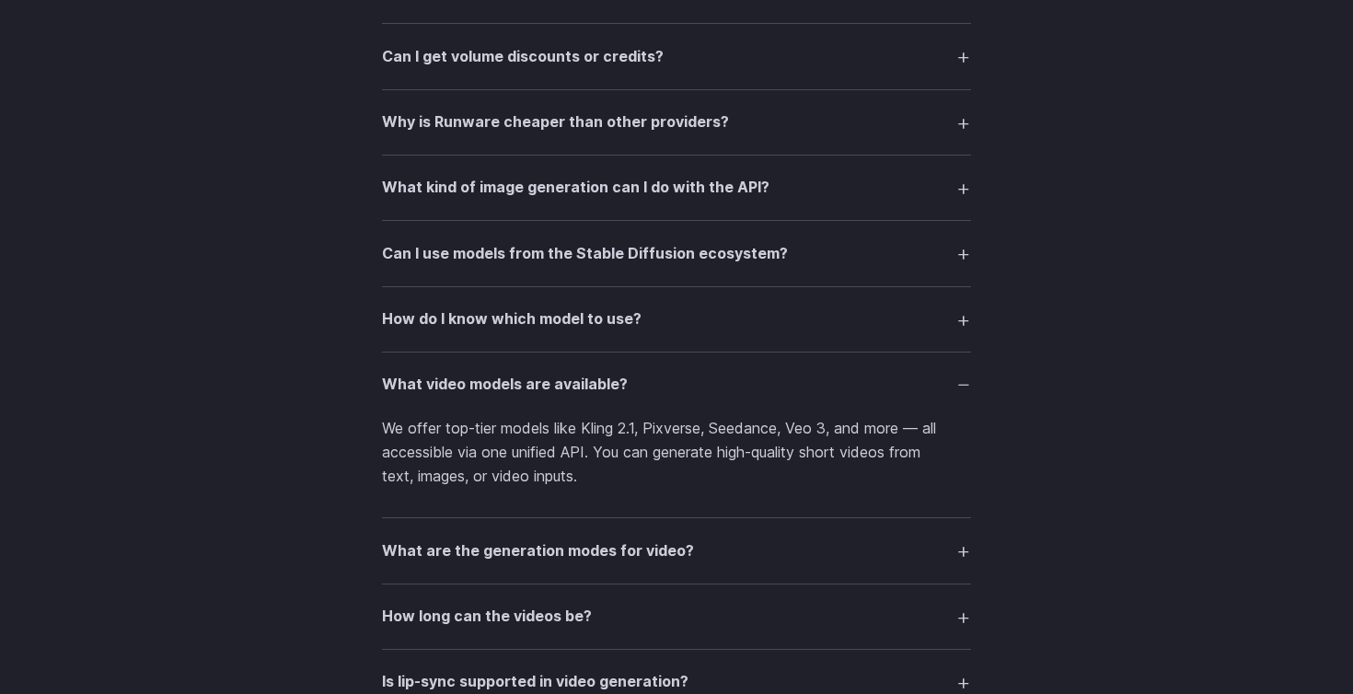
click at [416, 384] on h3 "What video models are available?" at bounding box center [505, 385] width 246 height 24
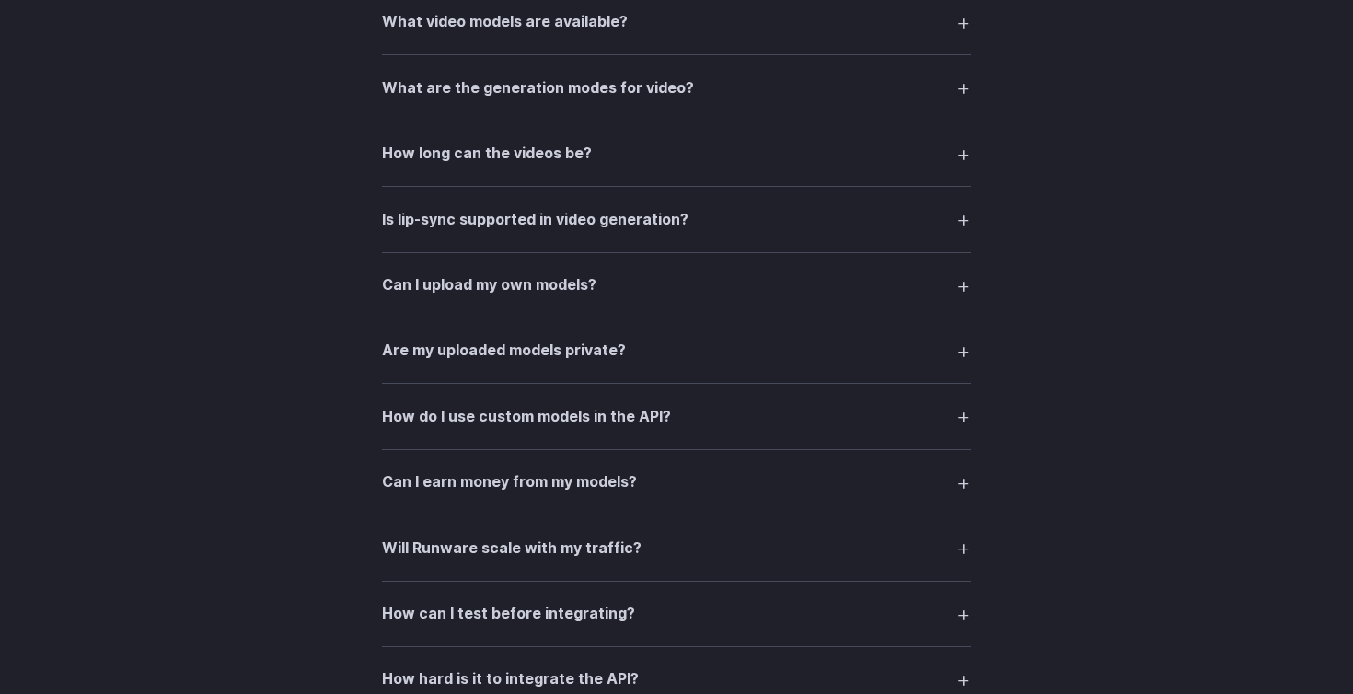
scroll to position [3542, 0]
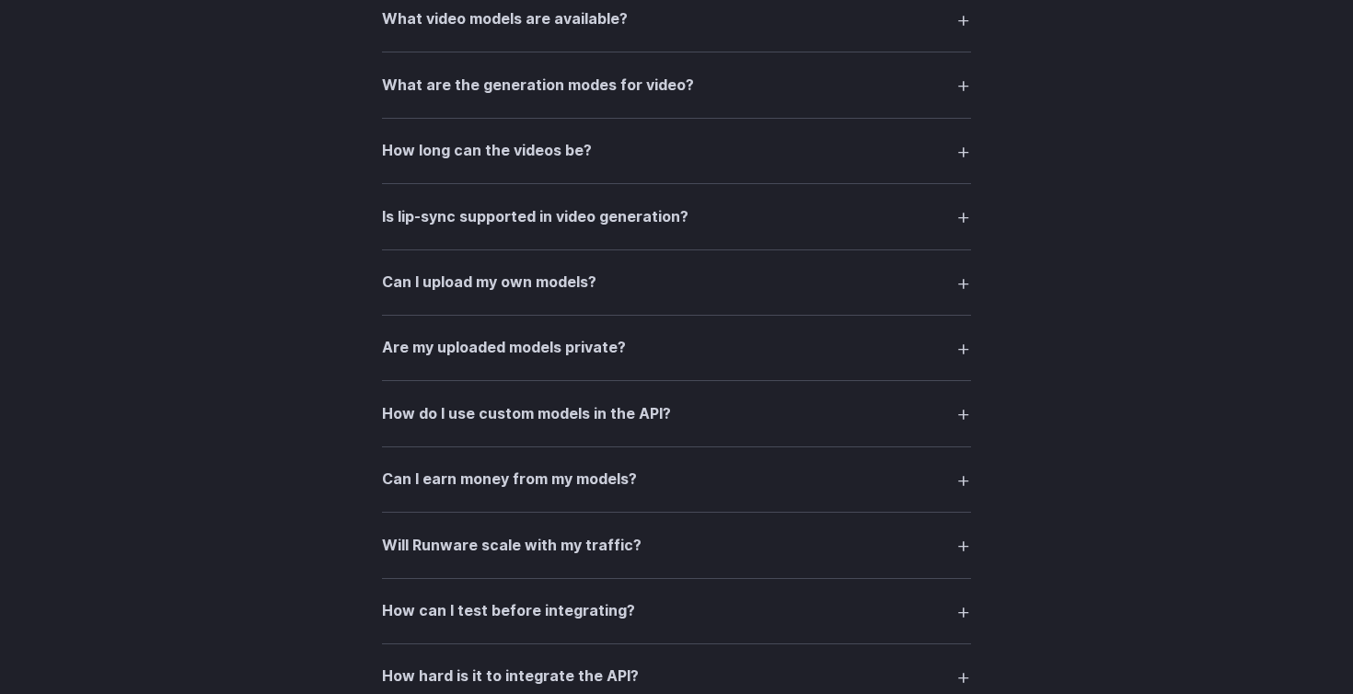
click at [442, 281] on h3 "Can I upload my own models?" at bounding box center [489, 283] width 215 height 24
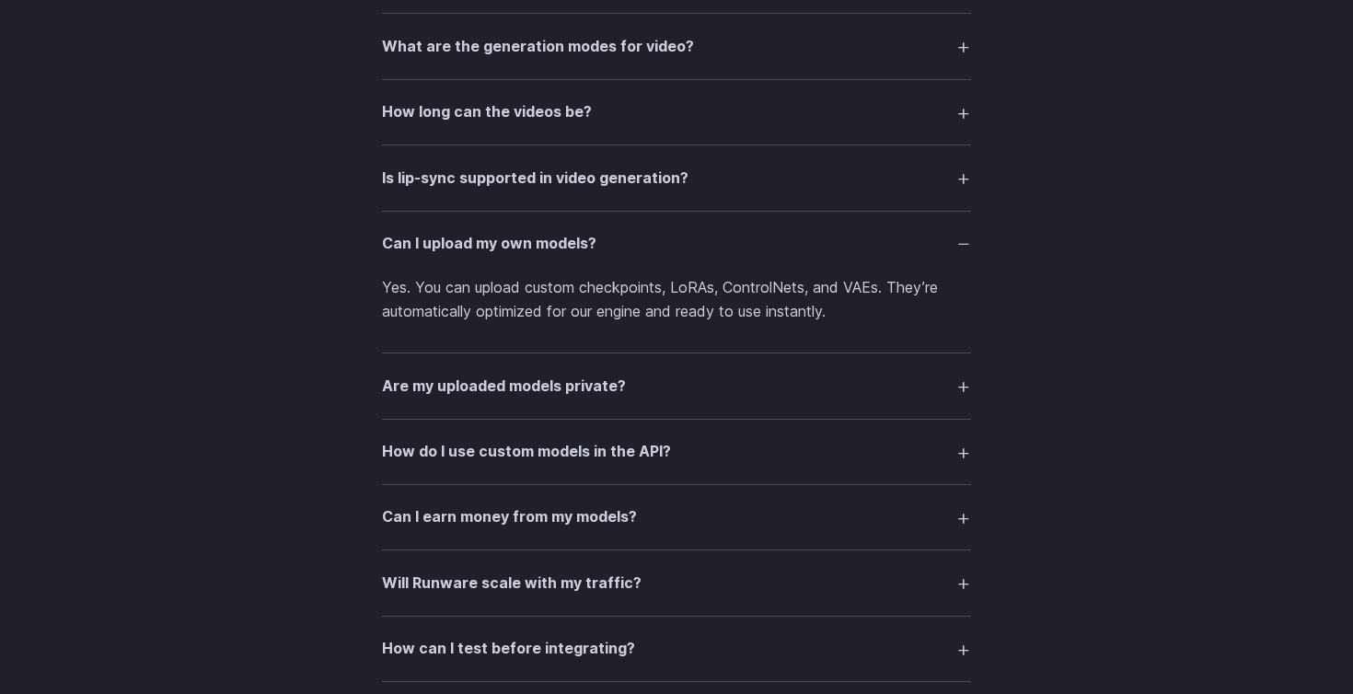
scroll to position [3585, 0]
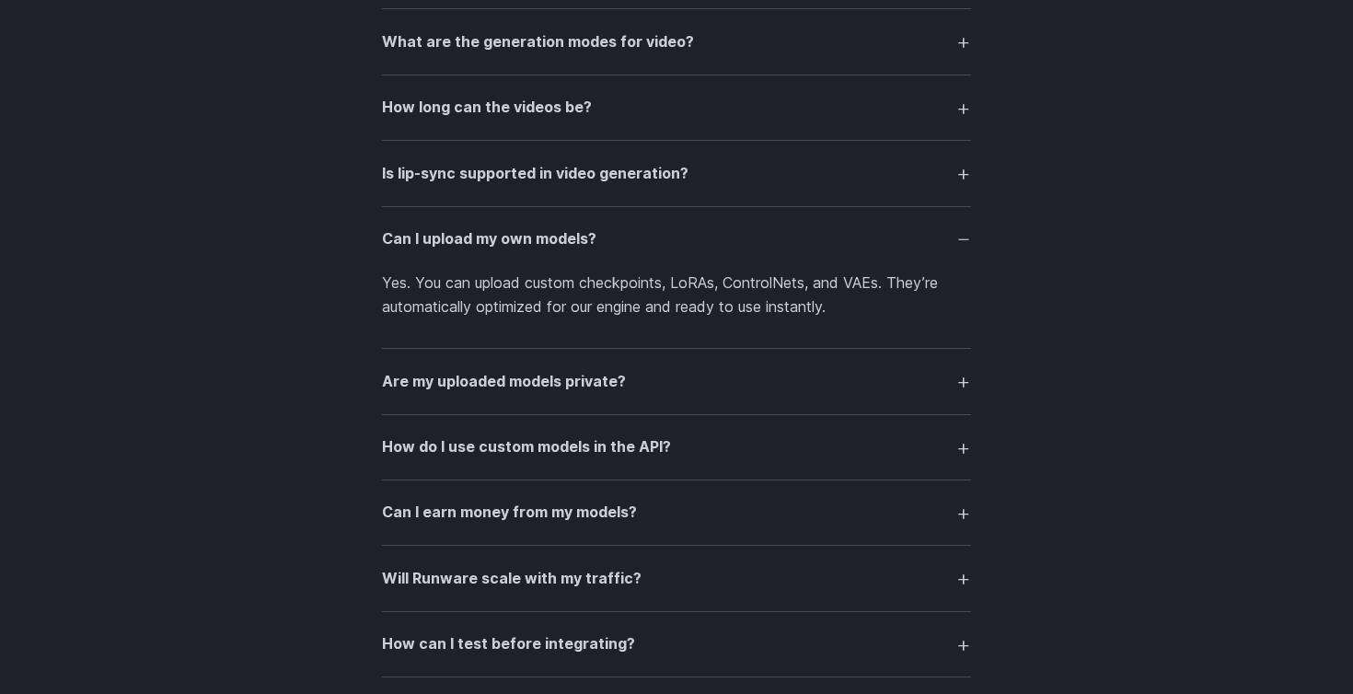
click at [399, 386] on h3 "Are my uploaded models private?" at bounding box center [504, 382] width 244 height 24
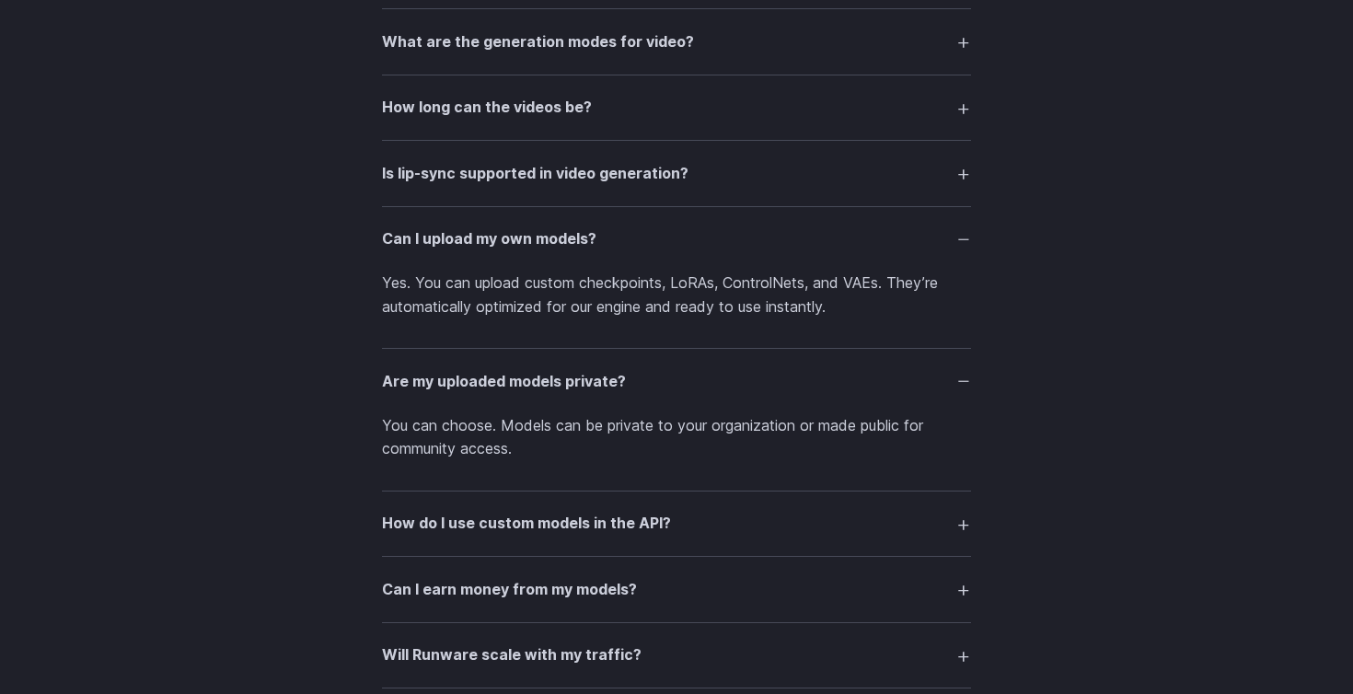
click at [406, 381] on h3 "Are my uploaded models private?" at bounding box center [504, 382] width 244 height 24
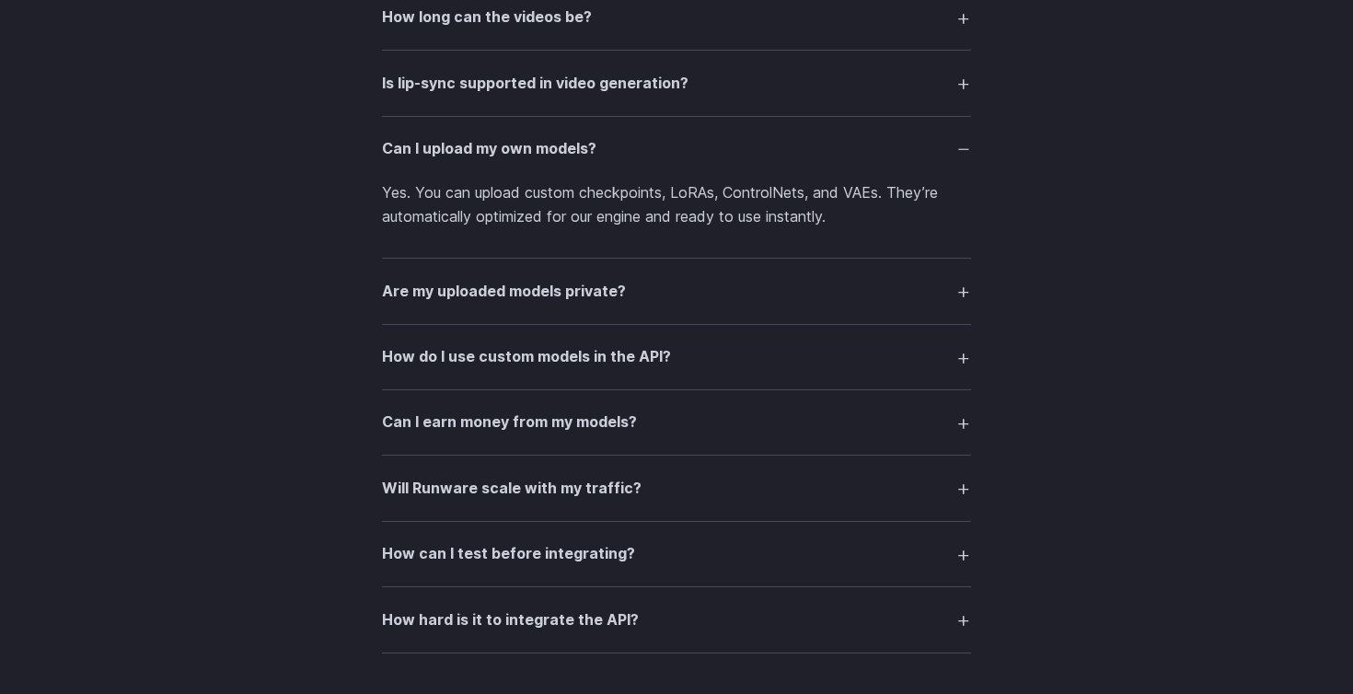
scroll to position [3676, 0]
click at [418, 356] on h3 "How do I use custom models in the API?" at bounding box center [526, 356] width 289 height 24
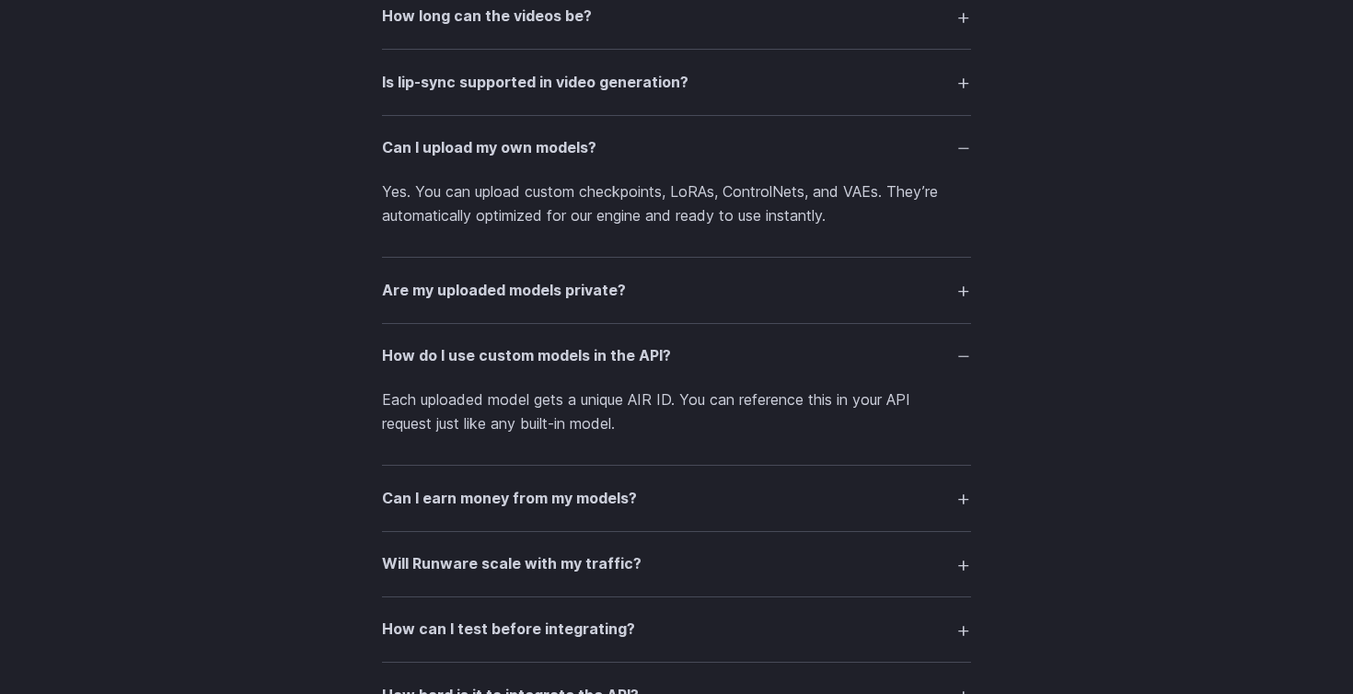
click at [418, 356] on h3 "How do I use custom models in the API?" at bounding box center [526, 356] width 289 height 24
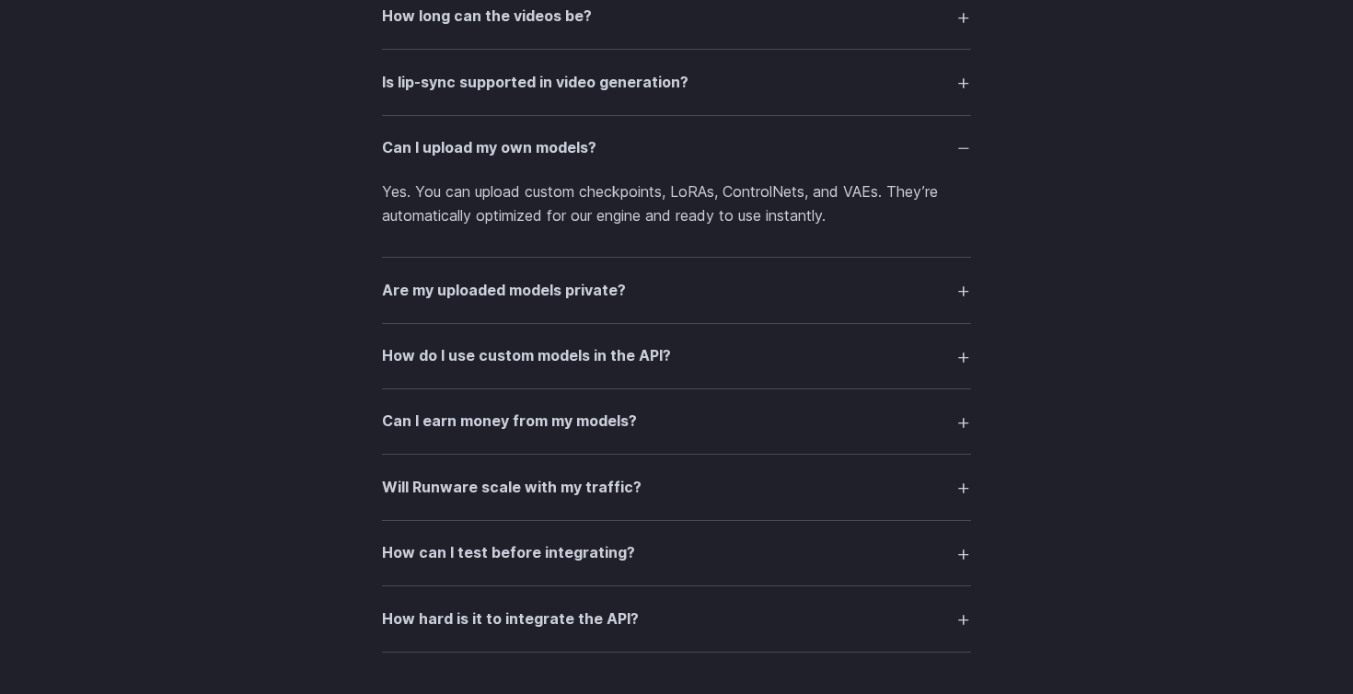
click at [422, 424] on h3 "Can I earn money from my models?" at bounding box center [509, 422] width 255 height 24
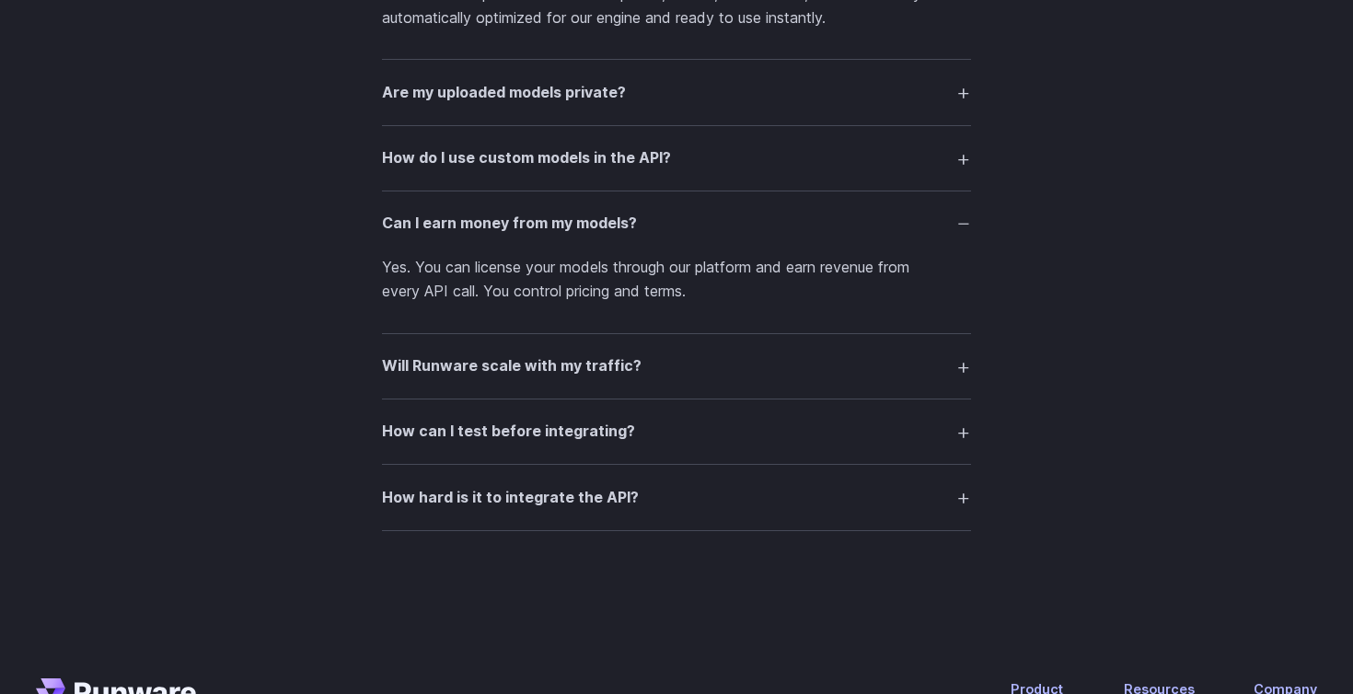
scroll to position [3881, 0]
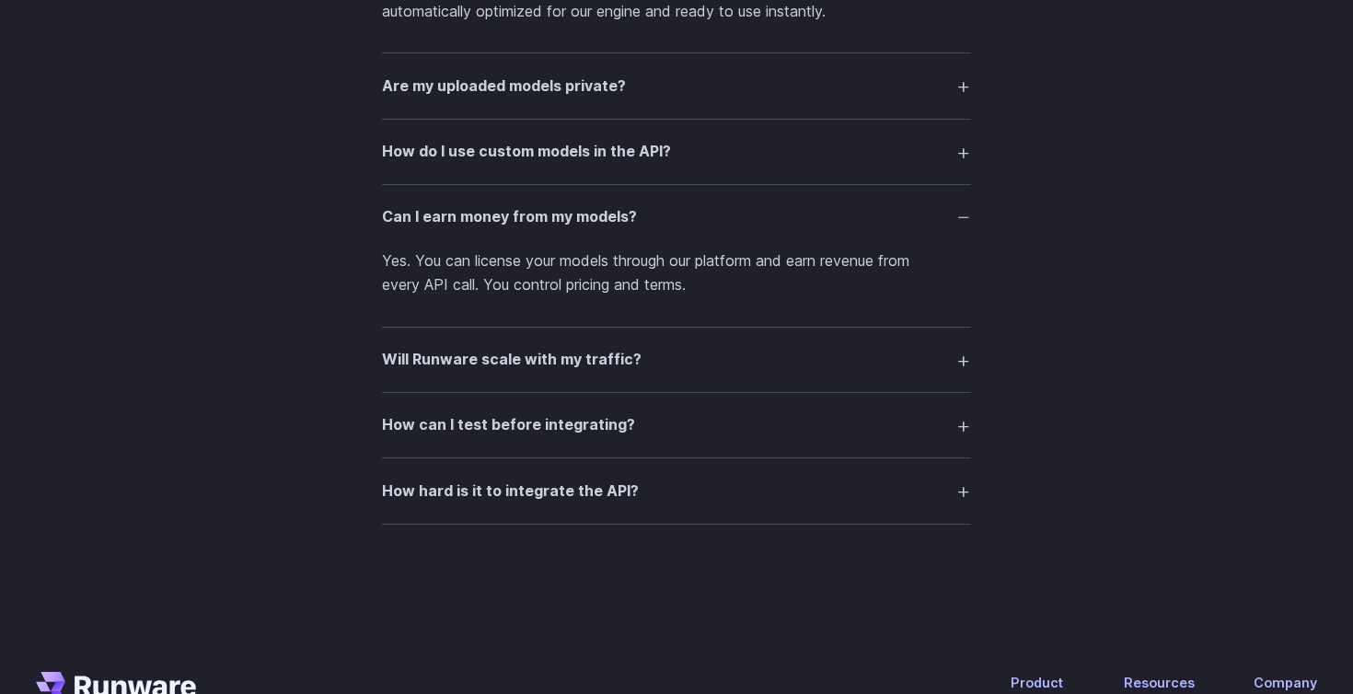
click at [458, 364] on h3 "Will Runware scale with my traffic?" at bounding box center [512, 360] width 260 height 24
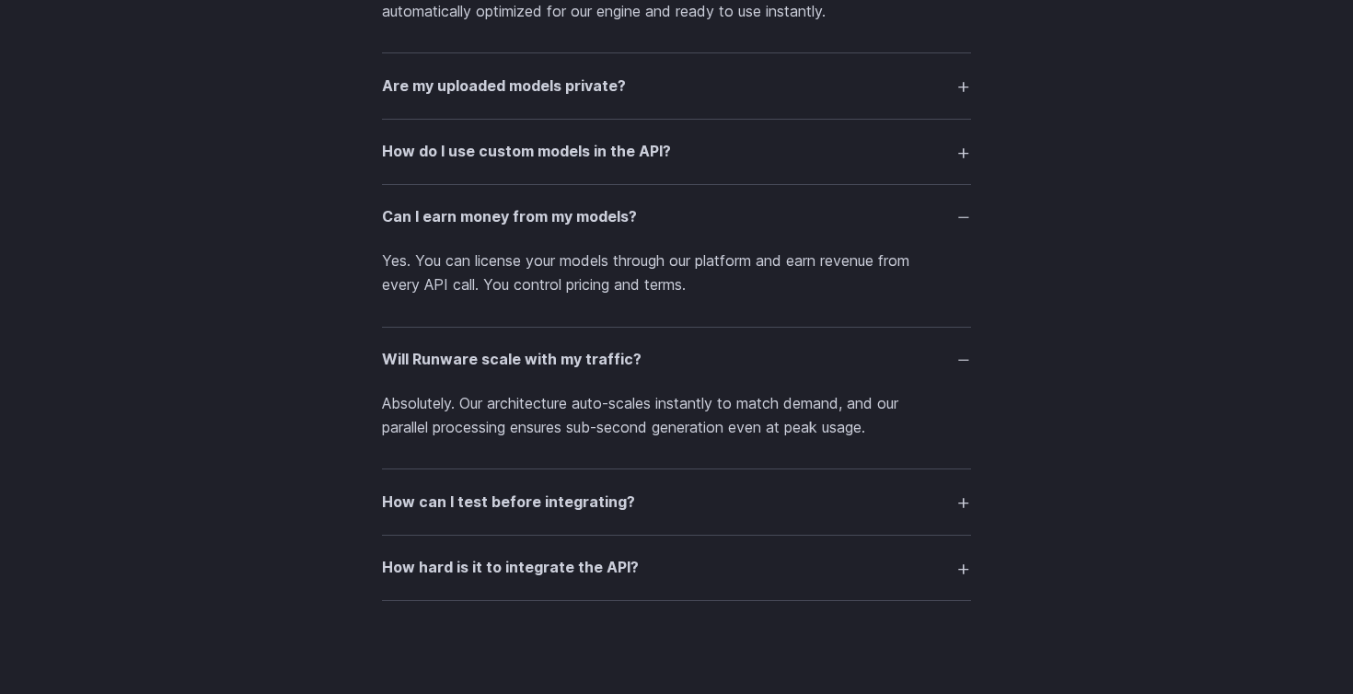
click at [458, 358] on h3 "Will Runware scale with my traffic?" at bounding box center [512, 360] width 260 height 24
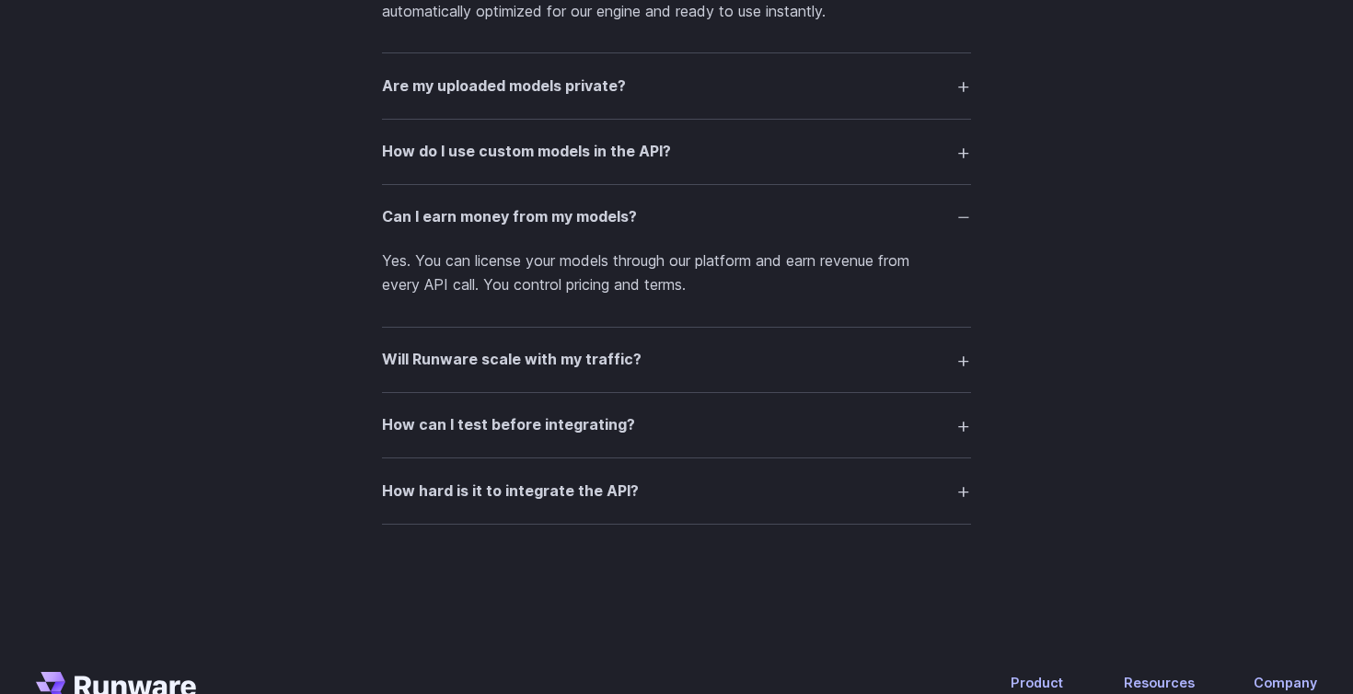
click at [454, 420] on h3 "How can I test before integrating?" at bounding box center [508, 425] width 253 height 24
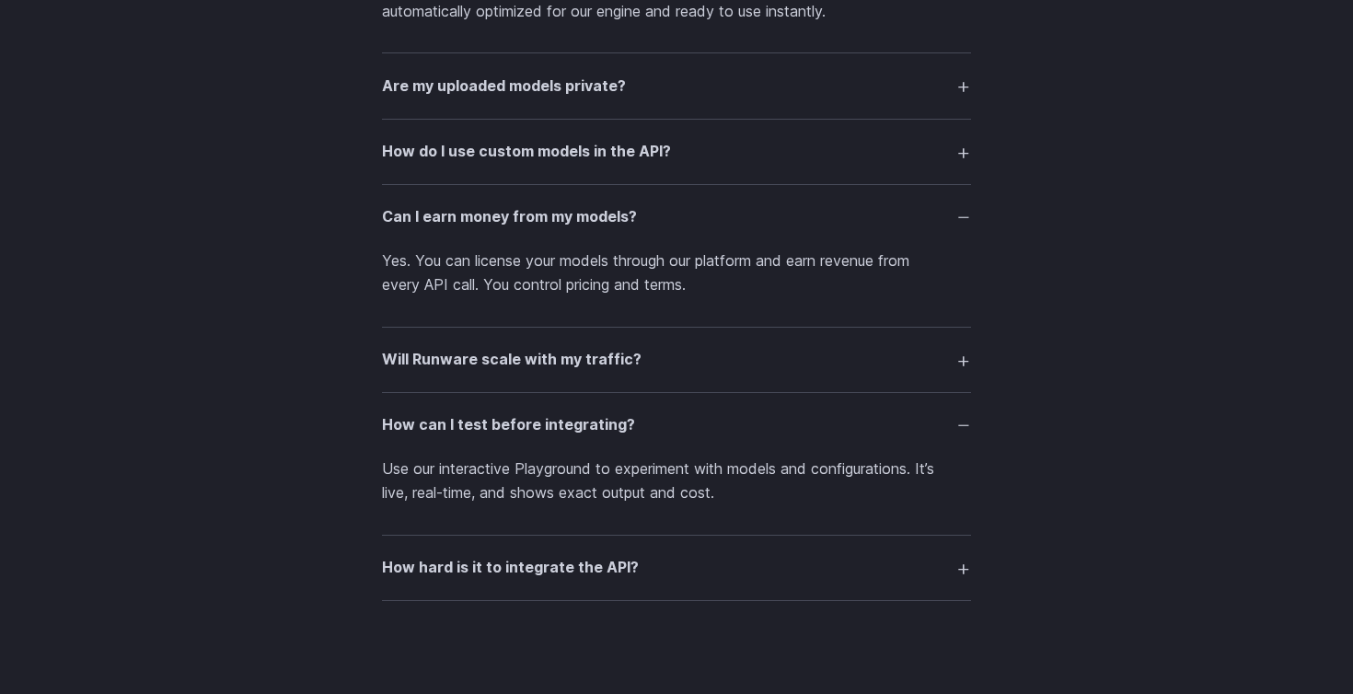
click at [454, 420] on h3 "How can I test before integrating?" at bounding box center [508, 425] width 253 height 24
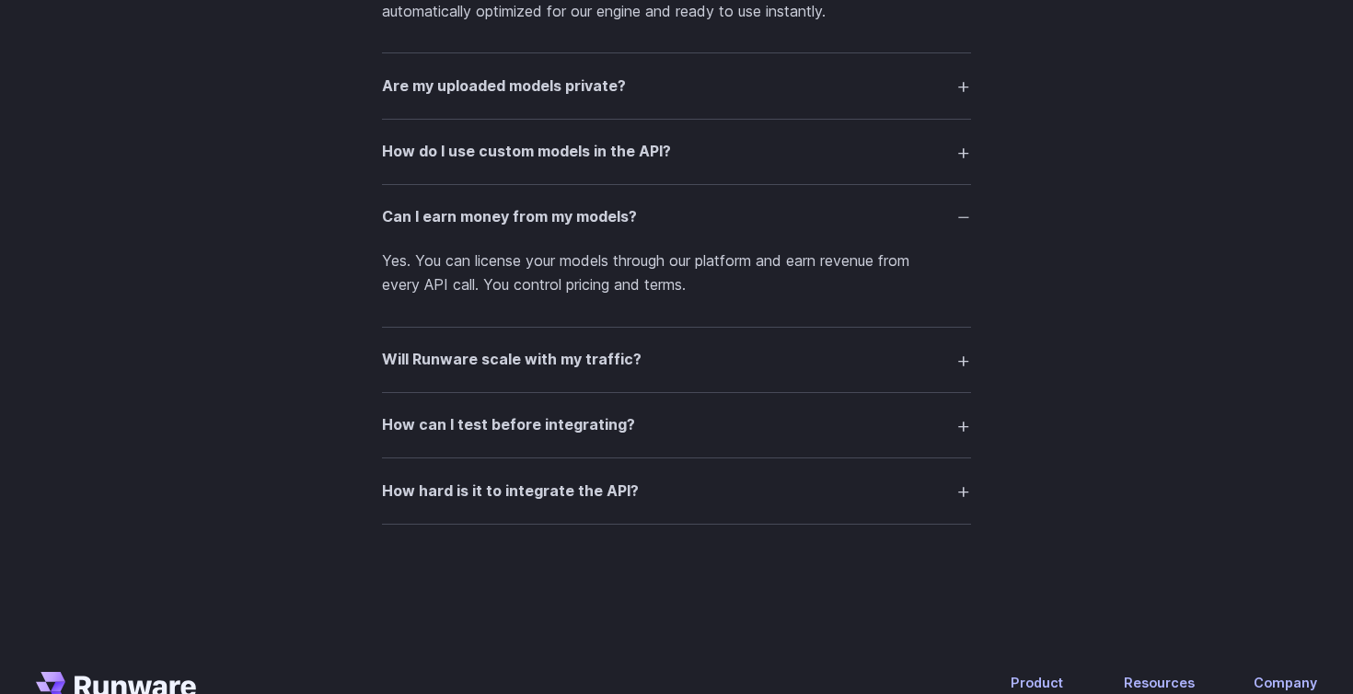
click at [452, 501] on h3 "How hard is it to integrate the API?" at bounding box center [510, 492] width 257 height 24
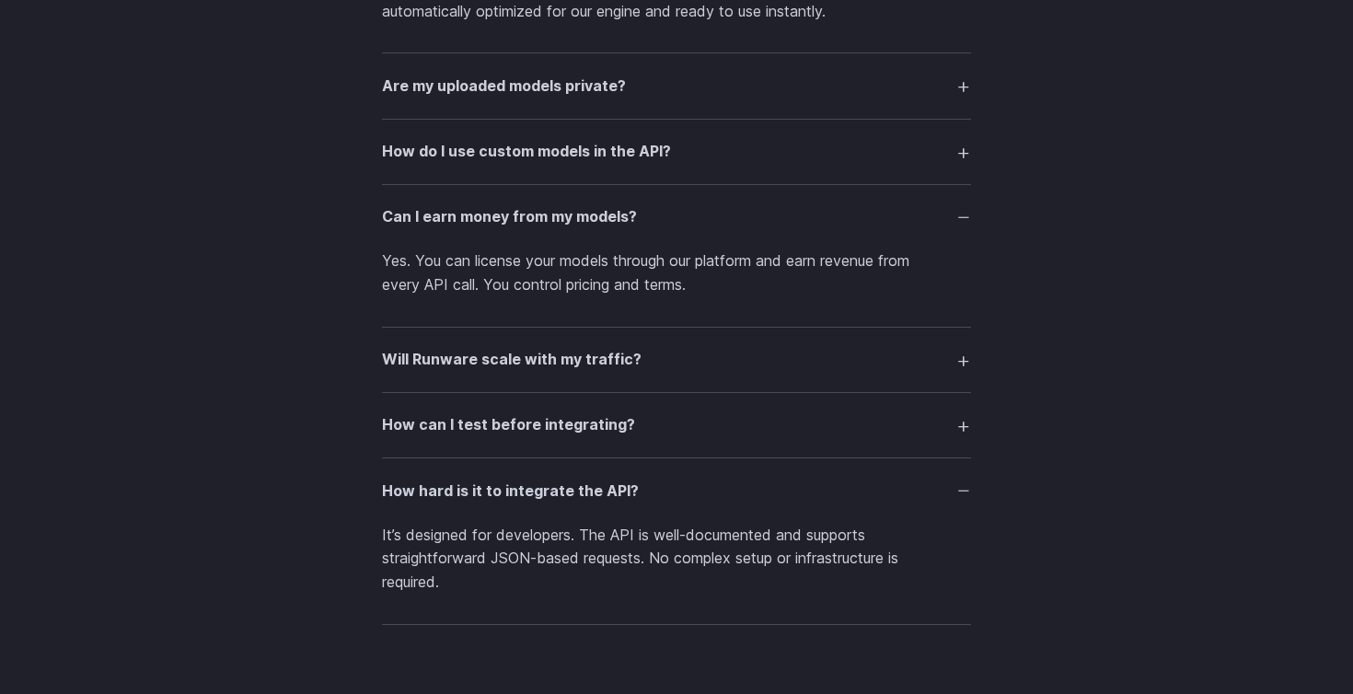
click at [452, 490] on h3 "How hard is it to integrate the API?" at bounding box center [510, 492] width 257 height 24
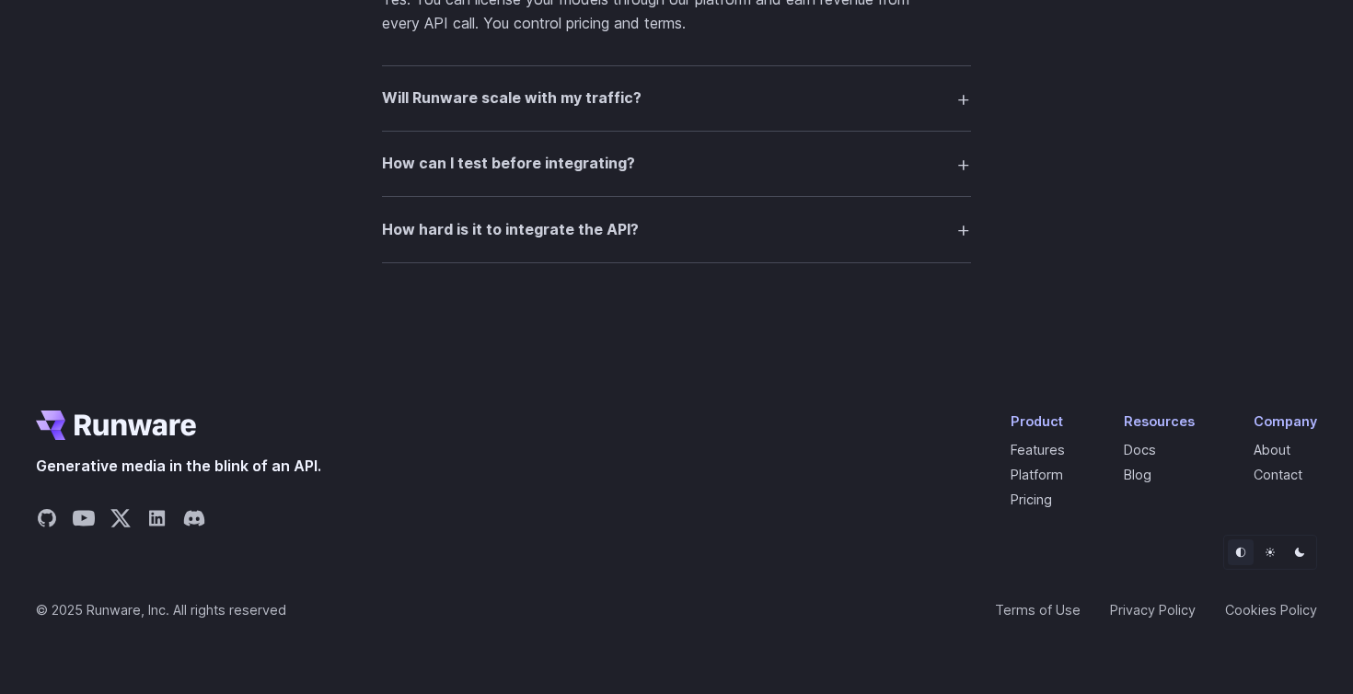
scroll to position [4143, 0]
